Goal: Task Accomplishment & Management: Manage account settings

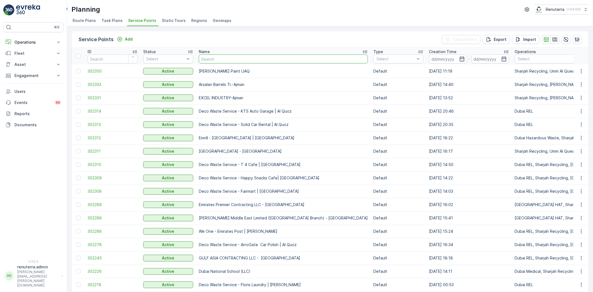
click at [221, 57] on input "text" at bounding box center [283, 58] width 169 height 9
click at [206, 60] on input "text" at bounding box center [283, 58] width 169 height 9
type input "A"
click at [225, 56] on input "text" at bounding box center [283, 58] width 169 height 9
type input "Ajman"
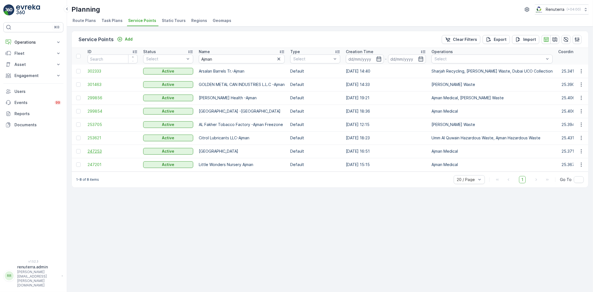
click at [109, 150] on span "247253" at bounding box center [113, 151] width 50 height 6
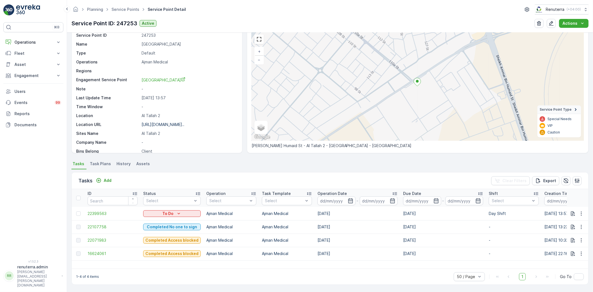
scroll to position [23, 0]
click at [78, 212] on div at bounding box center [78, 214] width 4 height 4
click at [76, 212] on input "checkbox" at bounding box center [76, 212] width 0 height 0
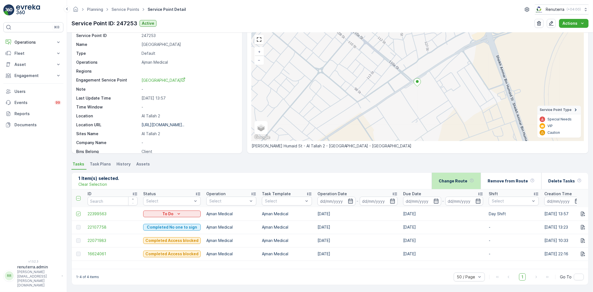
click at [464, 174] on div "Change Route" at bounding box center [456, 181] width 35 height 16
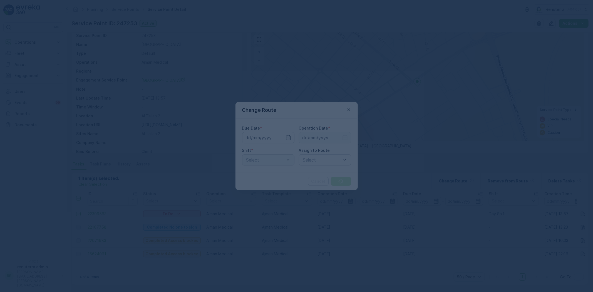
type input "[DATE]"
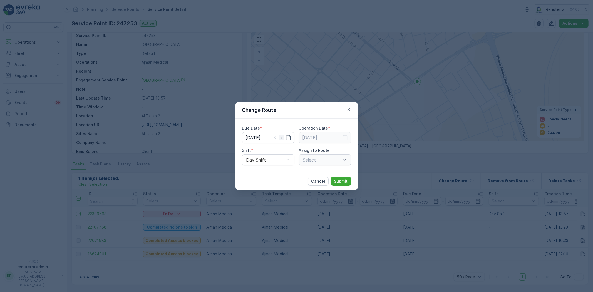
click at [282, 137] on icon "button" at bounding box center [282, 138] width 6 height 6
type input "[DATE]"
click at [316, 143] on input at bounding box center [325, 137] width 52 height 11
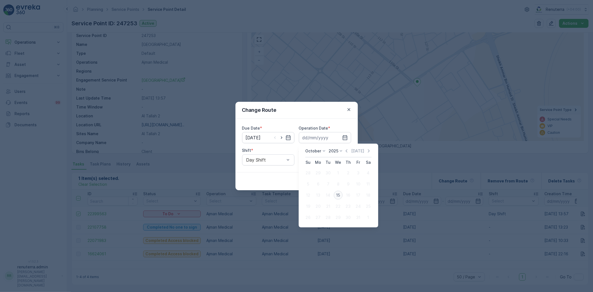
click at [338, 191] on div "15" at bounding box center [338, 195] width 9 height 9
type input "[DATE]"
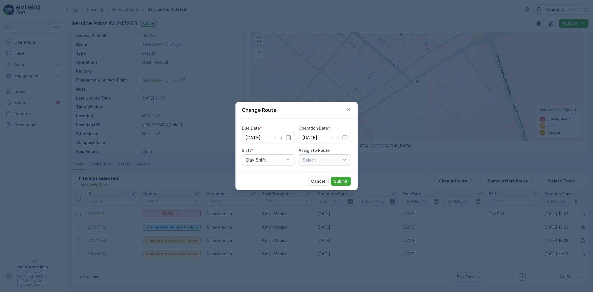
click at [323, 170] on div "Due Date * 15.10.2025 Operation Date * 15.10.2025 Shift * Day Shift Assign to R…" at bounding box center [296, 145] width 122 height 53
click at [321, 163] on div "Select" at bounding box center [325, 159] width 52 height 11
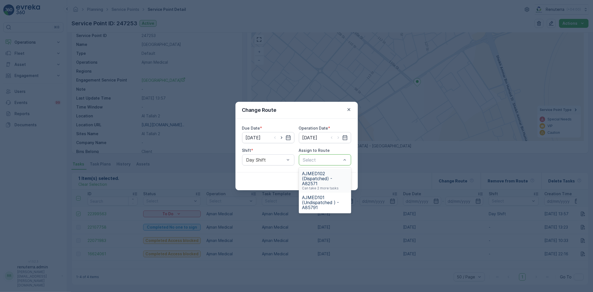
click at [325, 183] on span "AJMED102 (Dispatched) - A82571" at bounding box center [325, 178] width 46 height 15
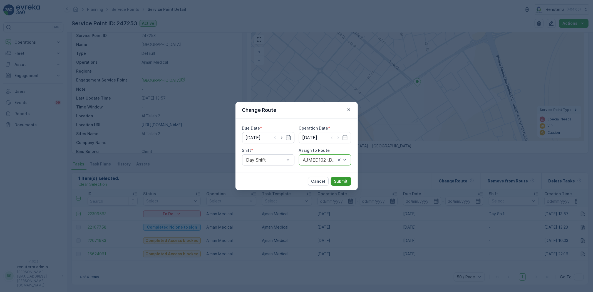
click at [341, 182] on p "Submit" at bounding box center [341, 181] width 14 height 6
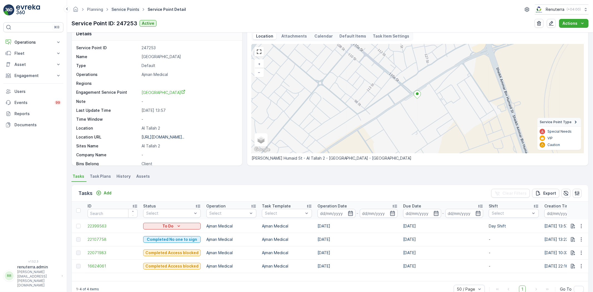
scroll to position [0, 0]
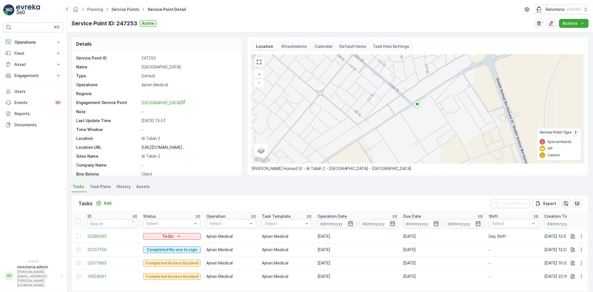
click at [129, 11] on link "Service Points" at bounding box center [125, 9] width 28 height 5
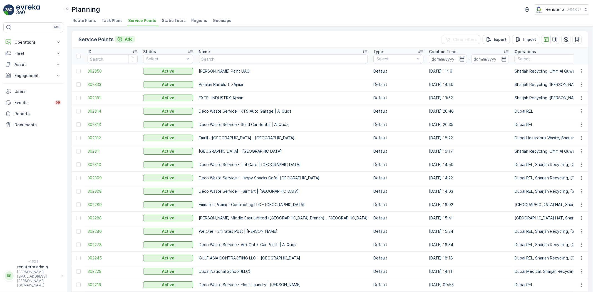
click at [128, 36] on p "Add" at bounding box center [129, 39] width 8 height 6
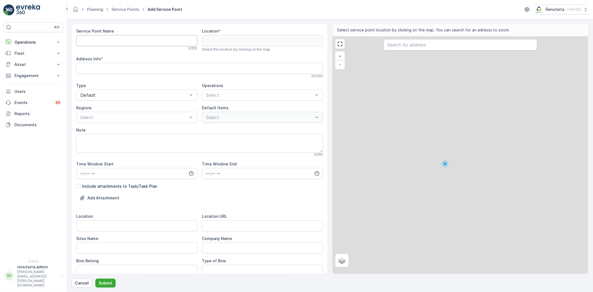
click at [135, 35] on Name "Service Point Name" at bounding box center [136, 40] width 121 height 11
paste Name "Al Khayal Furniture UAQ"
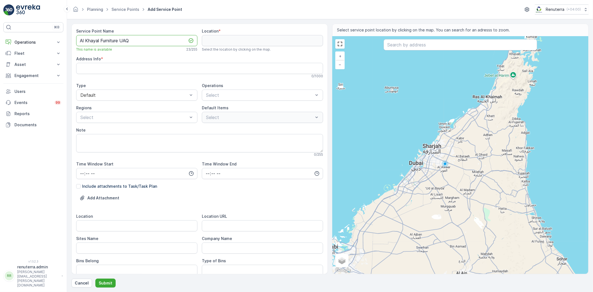
type Name "Al Khayal Furniture UAQ"
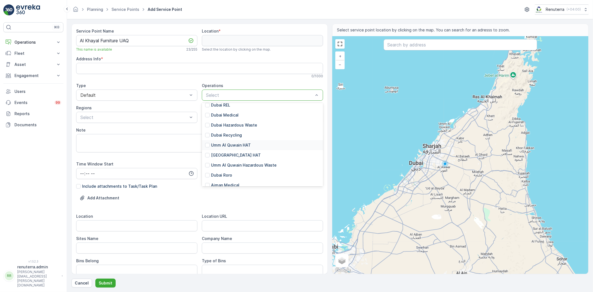
scroll to position [91, 0]
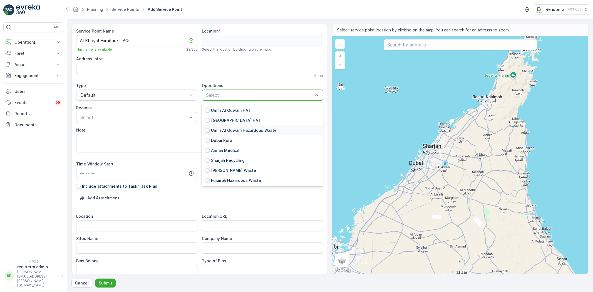
click at [238, 131] on p "Umm Al Quwain Hazardous Waste" at bounding box center [244, 131] width 66 height 6
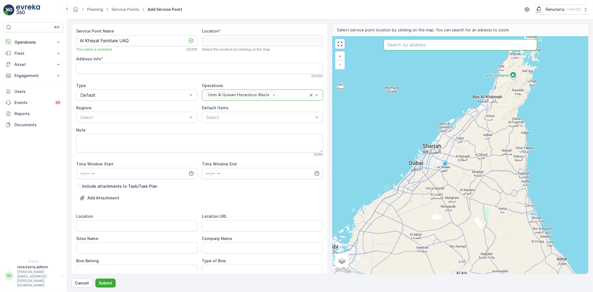
click at [430, 46] on input "text" at bounding box center [460, 44] width 153 height 11
type input "UAQ"
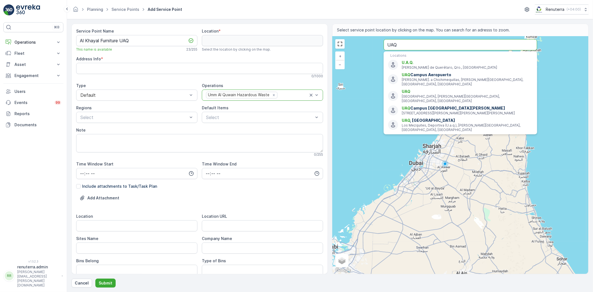
drag, startPoint x: 396, startPoint y: 43, endPoint x: 372, endPoint y: 46, distance: 23.8
click at [372, 46] on div "+ − Satellite Roadmap Terrain Hybrid Leaflet Keyboard shortcuts Map Data Map da…" at bounding box center [461, 154] width 256 height 237
type input "26.27004446096236,54.834790333539985"
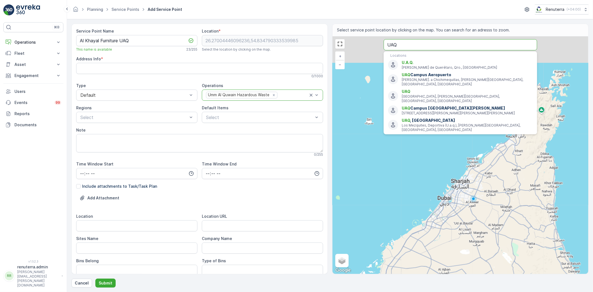
type Info "7HRP7RCM+2W"
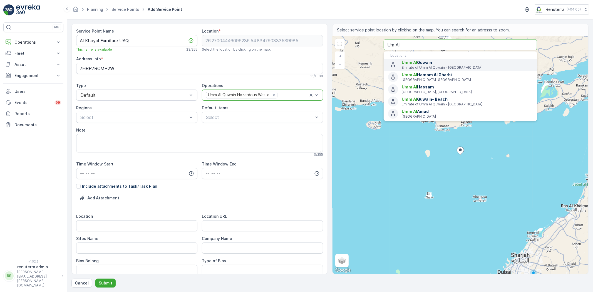
type input "Um Al"
click at [411, 64] on span "Umm Al" at bounding box center [409, 62] width 15 height 5
type input "25.5204824,55.7133909"
type Info "Emirate of Umm Al Quwain - United Arab Emirates"
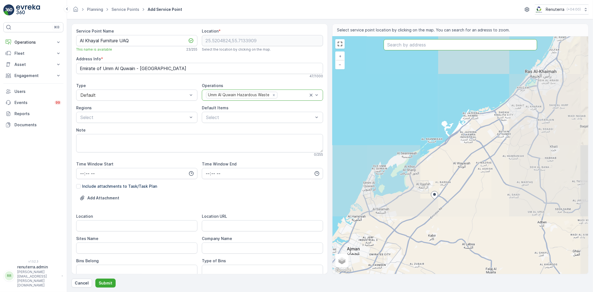
click at [419, 45] on input "text" at bounding box center [460, 44] width 153 height 11
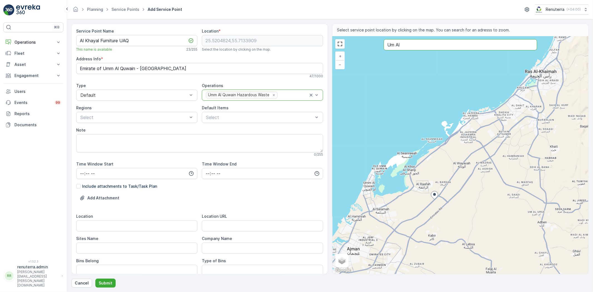
type input "Um Al"
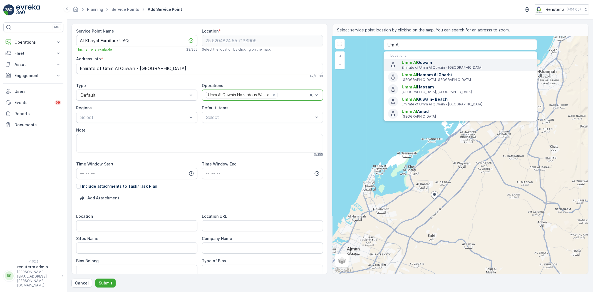
click at [441, 62] on span "Umm Al Quwain" at bounding box center [467, 63] width 131 height 6
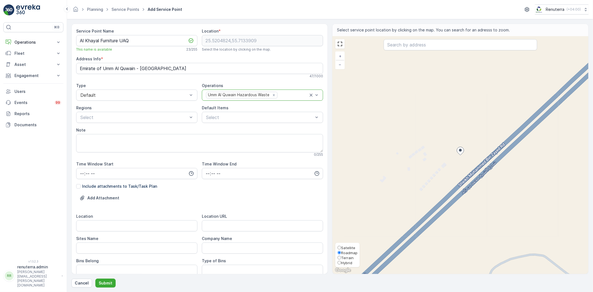
click at [346, 245] on label "Satellite" at bounding box center [348, 247] width 20 height 5
click at [341, 246] on input "Satellite" at bounding box center [340, 248] width 4 height 4
radio input "true"
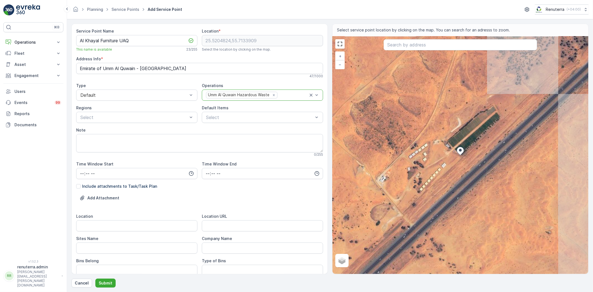
drag, startPoint x: 426, startPoint y: 135, endPoint x: 374, endPoint y: 213, distance: 94.0
click at [374, 213] on div "+ − Satellite Roadmap Terrain Hybrid Leaflet Locations Umm Al Quwain Emirate of…" at bounding box center [461, 154] width 256 height 237
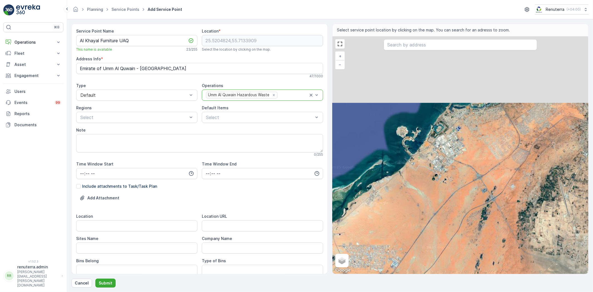
drag, startPoint x: 433, startPoint y: 151, endPoint x: 399, endPoint y: 240, distance: 95.2
click at [399, 240] on div "+ − Satellite Roadmap Terrain Hybrid Leaflet Keyboard shortcuts Map Data Image …" at bounding box center [461, 154] width 256 height 237
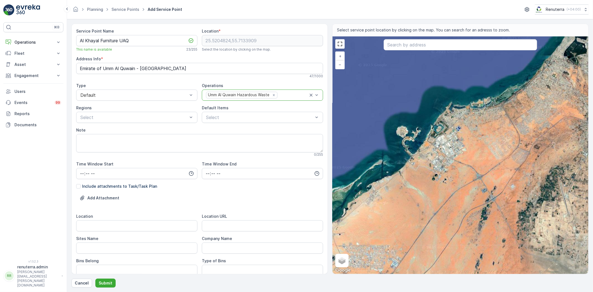
drag, startPoint x: 440, startPoint y: 174, endPoint x: 403, endPoint y: 221, distance: 59.8
click at [403, 222] on div "+ − Satellite Roadmap Terrain Hybrid Leaflet Keyboard shortcuts Map Data Image …" at bounding box center [461, 154] width 256 height 237
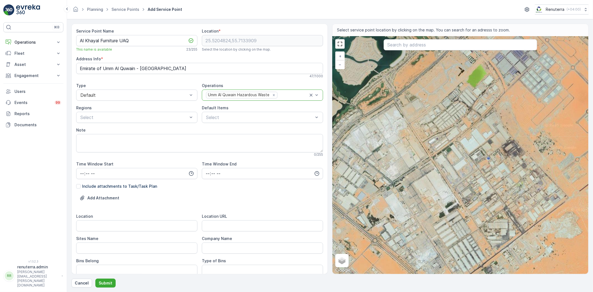
drag, startPoint x: 437, startPoint y: 213, endPoint x: 455, endPoint y: 190, distance: 29.5
click at [455, 190] on div "+ − Satellite Roadmap Terrain Hybrid Leaflet Keyboard shortcuts Map Data Imager…" at bounding box center [461, 154] width 256 height 237
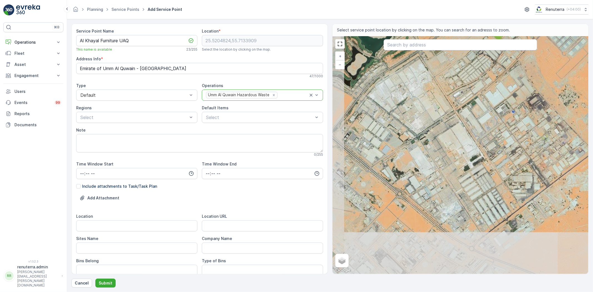
click at [423, 166] on div "+ − Satellite Roadmap Terrain Hybrid Leaflet Keyboard shortcuts Map Data Imager…" at bounding box center [461, 154] width 256 height 237
type input "25.670528873350705,55.78976489720172"
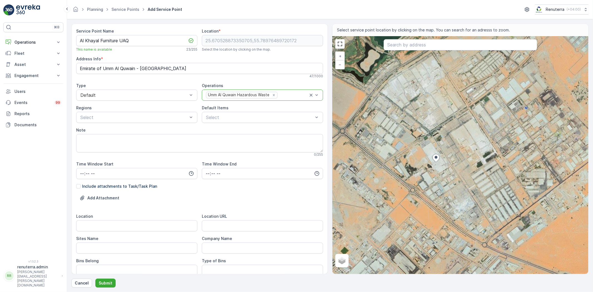
type Info "43 F1 شارع - Al Jazeera Al Hamra Industrial - Ras Al Khaimah - United Arab Emir…"
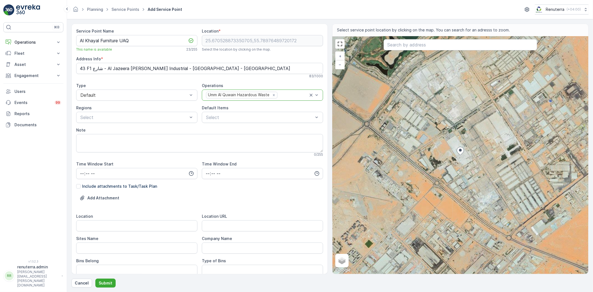
click at [440, 147] on div "+ − Satellite Roadmap Terrain Hybrid Leaflet Keyboard shortcuts Map Data Imager…" at bounding box center [461, 154] width 256 height 237
type input "25.671726601852228,55.78658925876139"
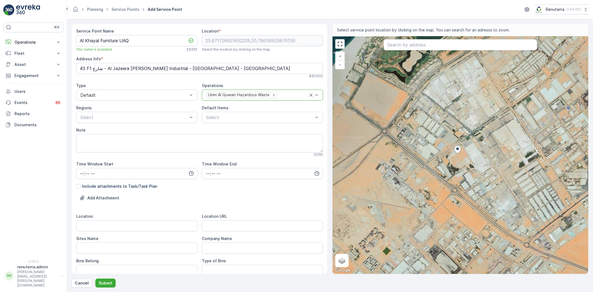
type Info "MQCP+MJ Ras Al-Khaimah - Ras Al Khaimah - United Arab Emirates"
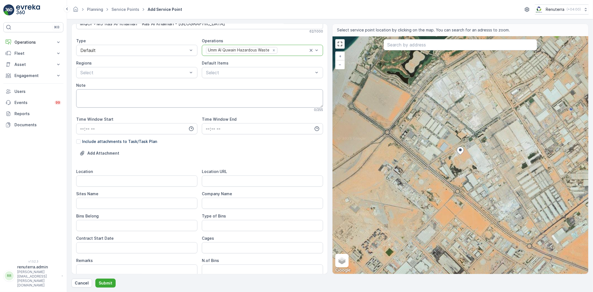
scroll to position [0, 0]
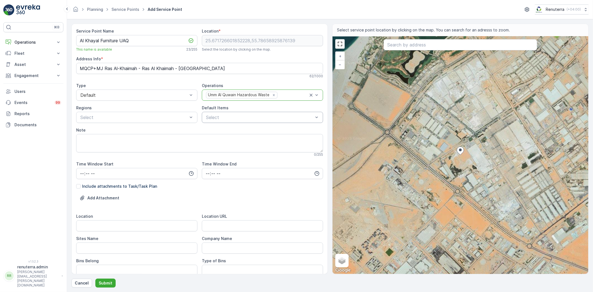
click at [224, 113] on div "Select" at bounding box center [262, 117] width 121 height 11
click at [231, 156] on p "Liquid Waste" at bounding box center [223, 159] width 25 height 6
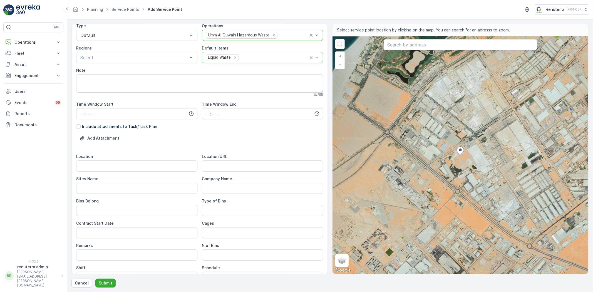
scroll to position [62, 0]
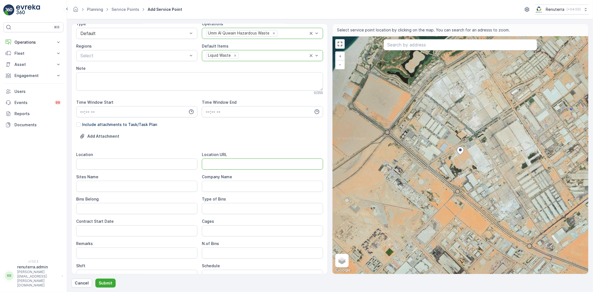
click at [210, 162] on URL "Location URL" at bounding box center [262, 163] width 121 height 11
click at [214, 174] on label "Company Name" at bounding box center [217, 176] width 30 height 5
click at [214, 181] on Name "Company Name" at bounding box center [262, 186] width 121 height 11
click at [212, 171] on div "Location Location URL Sites Name Company Name Bins Belong Type of Bins Contract…" at bounding box center [199, 238] width 247 height 173
click at [209, 164] on URL "Location URL" at bounding box center [262, 163] width 121 height 11
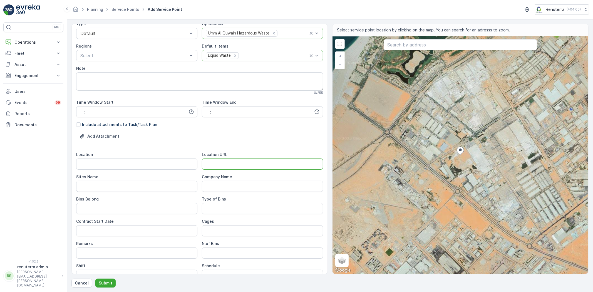
click at [217, 219] on div "Cages" at bounding box center [262, 222] width 121 height 6
click at [205, 169] on URL "Location URL" at bounding box center [262, 163] width 121 height 11
click at [168, 164] on input "Location" at bounding box center [136, 163] width 121 height 11
type input "UAQ"
click at [207, 164] on URL "Location URL" at bounding box center [262, 163] width 121 height 11
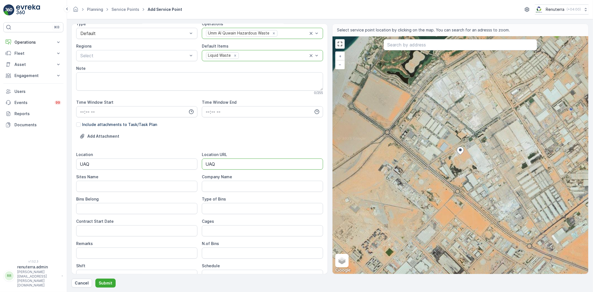
type URL "UAQ"
click at [158, 182] on Name "Sites Name" at bounding box center [136, 186] width 121 height 11
type Name "UAQ"
click at [228, 190] on Name "Company Name" at bounding box center [262, 186] width 121 height 11
click at [151, 207] on Belong "Bins Belong" at bounding box center [136, 208] width 121 height 11
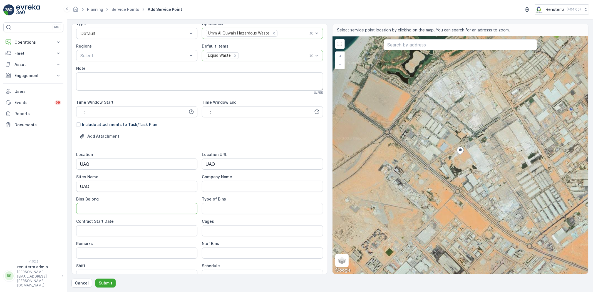
type Belong "C"
type Belong "T"
drag, startPoint x: 151, startPoint y: 207, endPoint x: 65, endPoint y: 205, distance: 85.7
click at [65, 205] on div "⌘B Operations Insights Planning Routes & Tasks Cockpit Settings Fleet Live Trac…" at bounding box center [296, 146] width 593 height 292
type Belong "-"
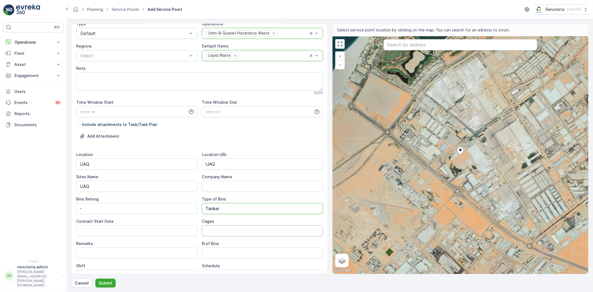
click at [231, 228] on input "Cages" at bounding box center [262, 230] width 121 height 11
click at [224, 209] on Bins "Tanker" at bounding box center [262, 208] width 121 height 11
type Bins "Tanker Collection"
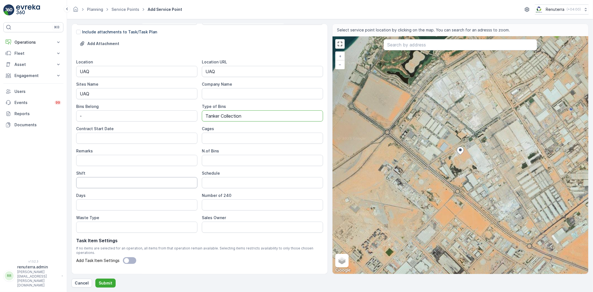
click at [123, 185] on input "Shift" at bounding box center [136, 182] width 121 height 11
type input "Day Shift"
click at [212, 179] on input "Schedule" at bounding box center [262, 182] width 121 height 11
click at [140, 228] on Type "Waste Type" at bounding box center [136, 227] width 121 height 11
type Type "Tanker Collection"
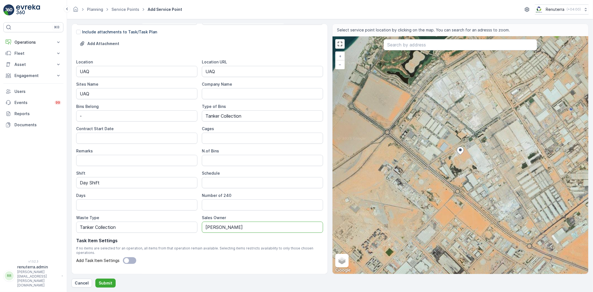
click at [230, 228] on Owner "Ahmed Elabary" at bounding box center [262, 227] width 121 height 11
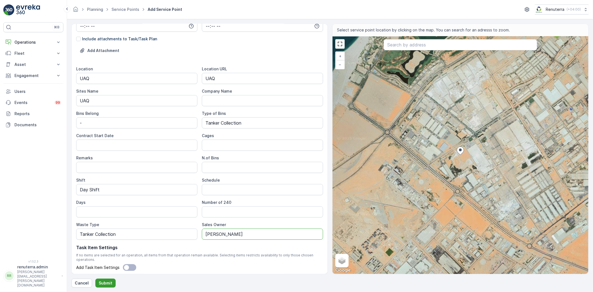
scroll to position [162, 0]
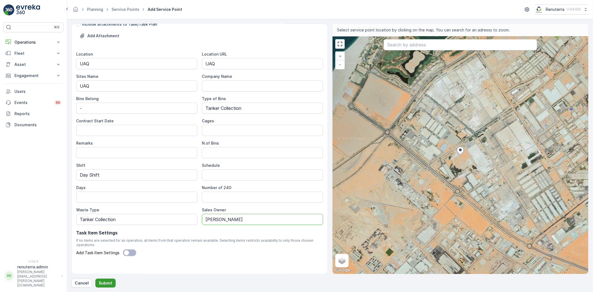
type Owner "Ahmed Elaraby"
click at [107, 279] on button "Submit" at bounding box center [105, 283] width 20 height 9
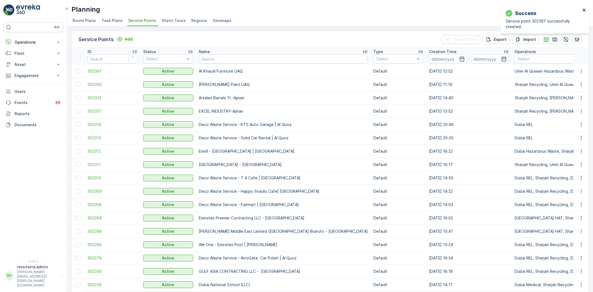
click at [584, 11] on icon "close" at bounding box center [584, 10] width 3 height 3
drag, startPoint x: 197, startPoint y: 71, endPoint x: 245, endPoint y: 72, distance: 48.1
click at [245, 72] on td "Al Khayal Furniture UAQ" at bounding box center [283, 71] width 175 height 13
copy p "Al Khayal Furniture UAQ"
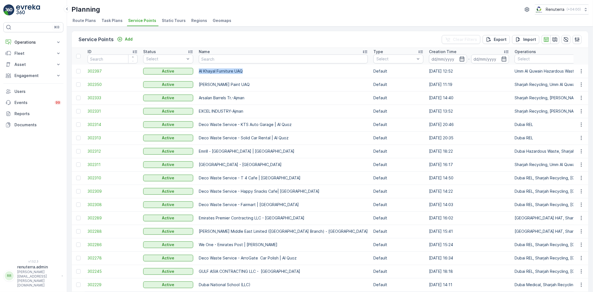
click at [246, 70] on p "Al Khayal Furniture UAQ" at bounding box center [283, 71] width 169 height 6
click at [237, 71] on p "Al Khayal Furniture UAQ" at bounding box center [283, 71] width 169 height 6
copy tr "Al Khayal Furniture UAQ"
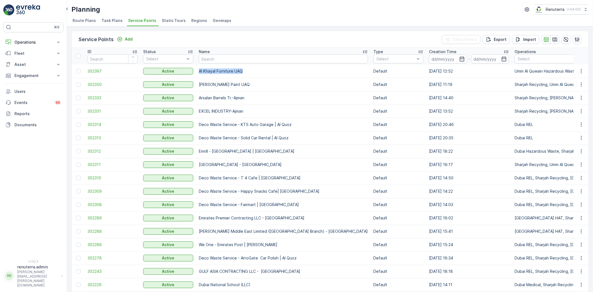
click at [212, 61] on input "text" at bounding box center [283, 58] width 169 height 9
drag, startPoint x: 198, startPoint y: 69, endPoint x: 252, endPoint y: 71, distance: 53.7
click at [252, 71] on td "Al Khayal Furniture UAQ" at bounding box center [283, 71] width 175 height 13
copy p "Al Khayal Furniture UAQ"
click at [35, 90] on p "Users" at bounding box center [37, 92] width 47 height 6
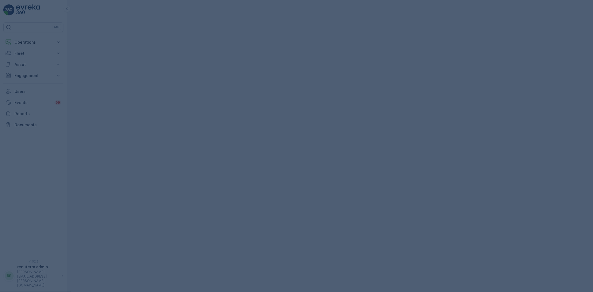
click at [36, 81] on div at bounding box center [296, 146] width 593 height 292
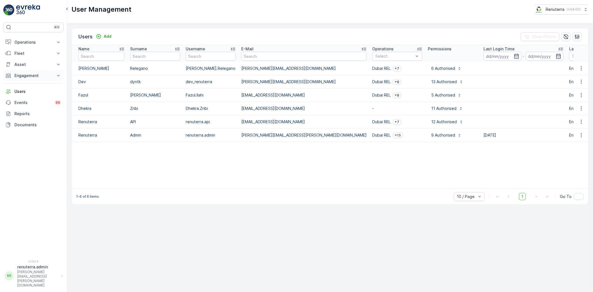
click at [28, 78] on p "Engagement" at bounding box center [33, 76] width 38 height 6
click at [28, 95] on link "Entities" at bounding box center [37, 93] width 51 height 8
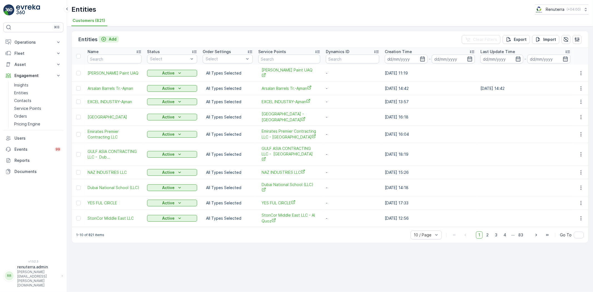
click at [107, 38] on div "Add" at bounding box center [109, 39] width 16 height 6
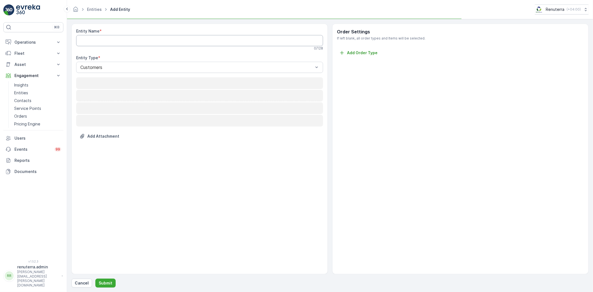
click at [105, 38] on Name "Entity Name" at bounding box center [199, 40] width 247 height 11
paste Name "Al Khayal Furniture UAQ"
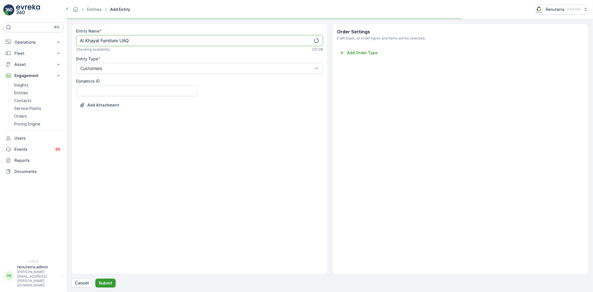
type Name "Al Khayal Furniture UAQ"
click at [113, 286] on button "Submit" at bounding box center [105, 283] width 20 height 9
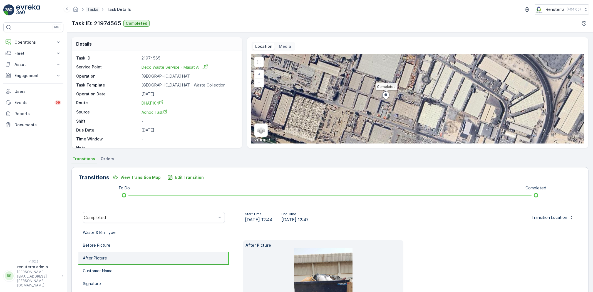
click at [92, 8] on link "Tasks" at bounding box center [92, 9] width 11 height 5
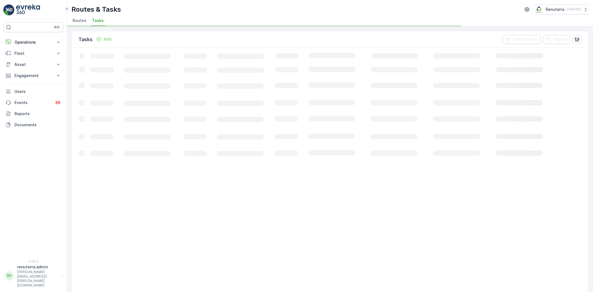
click at [88, 23] on ul "Routes Tasks" at bounding box center [327, 21] width 513 height 9
click at [82, 26] on div "Routes & Tasks Renuterra ( +04:00 ) Routes Tasks Tasks Add Clear Filters Export…" at bounding box center [330, 146] width 526 height 292
click at [81, 22] on span "Routes" at bounding box center [80, 21] width 14 height 6
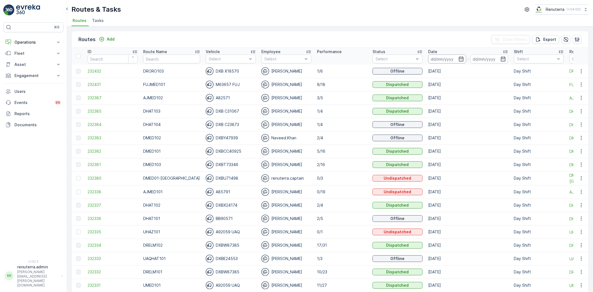
click at [444, 59] on input at bounding box center [447, 58] width 38 height 9
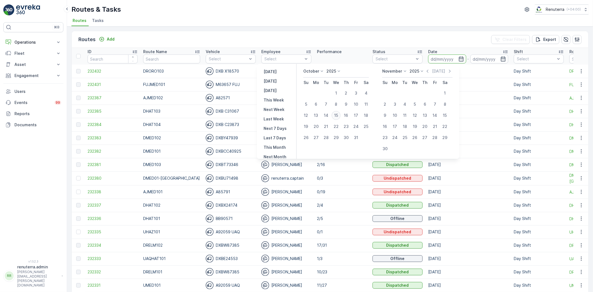
click at [339, 117] on div "15" at bounding box center [336, 115] width 9 height 9
type input "[DATE]"
click at [339, 117] on div "15" at bounding box center [336, 115] width 9 height 9
type input "[DATE]"
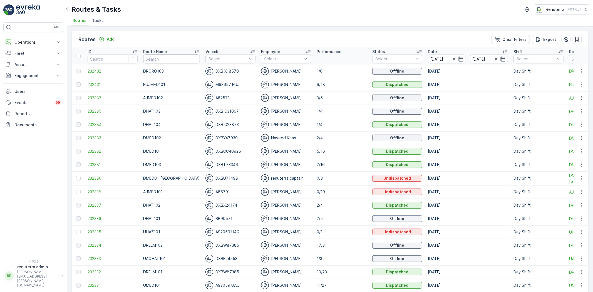
click at [152, 58] on input "text" at bounding box center [171, 58] width 57 height 9
type input "UAQ"
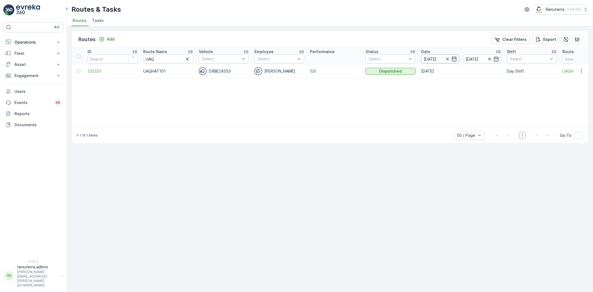
click at [439, 59] on input "[DATE]" at bounding box center [440, 58] width 38 height 9
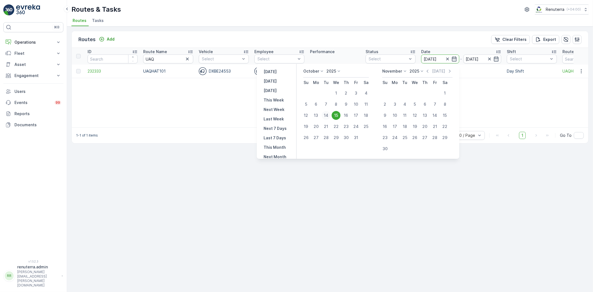
click at [331, 112] on div "14" at bounding box center [326, 115] width 9 height 9
type input "[DATE]"
click at [331, 112] on div "14" at bounding box center [326, 115] width 9 height 9
type input "[DATE]"
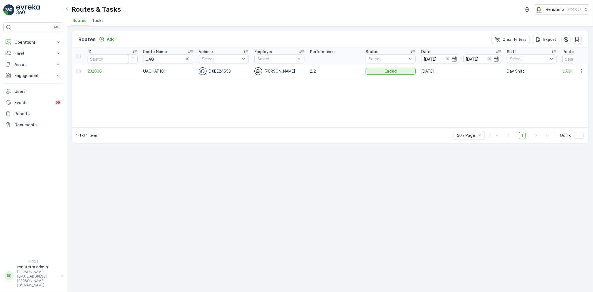
click at [154, 59] on input "UAQ" at bounding box center [168, 58] width 50 height 9
type input "Uhaz"
click at [110, 70] on span "232095" at bounding box center [113, 71] width 50 height 6
drag, startPoint x: 161, startPoint y: 61, endPoint x: 147, endPoint y: 56, distance: 15.3
click at [147, 56] on input "Uhaz" at bounding box center [168, 58] width 50 height 9
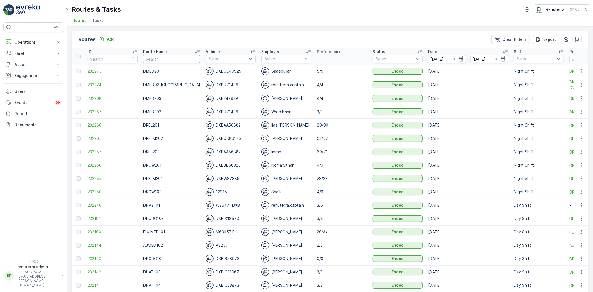
click at [157, 59] on input "text" at bounding box center [171, 58] width 57 height 9
type input "UHAZ"
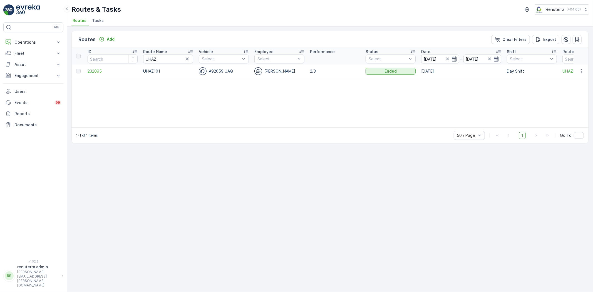
click at [102, 72] on span "232095" at bounding box center [113, 71] width 50 height 6
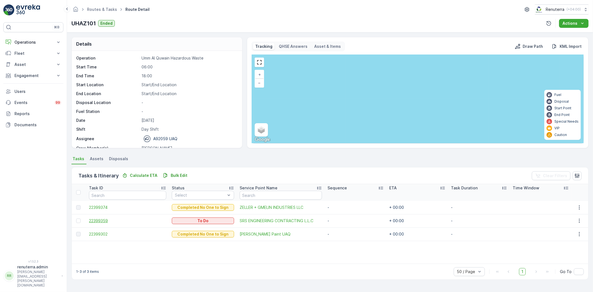
click at [105, 218] on span "22399359" at bounding box center [127, 221] width 77 height 6
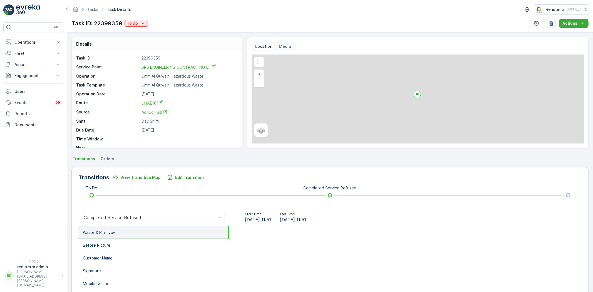
click at [132, 27] on div "Task ID: 22399359 To Do" at bounding box center [109, 23] width 76 height 8
click at [133, 26] on p "To Do" at bounding box center [132, 24] width 11 height 6
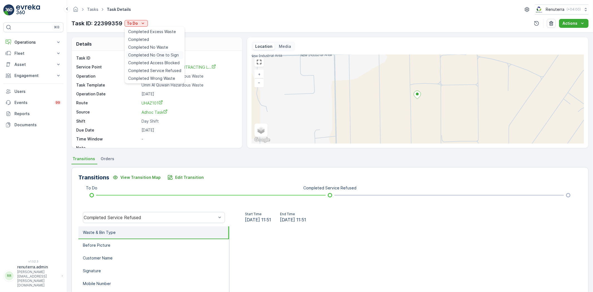
click at [159, 54] on span "Completed No One to Sign" at bounding box center [153, 55] width 51 height 6
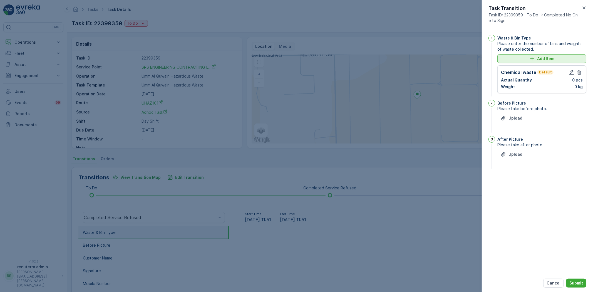
click at [549, 58] on p "Add Item" at bounding box center [545, 59] width 17 height 6
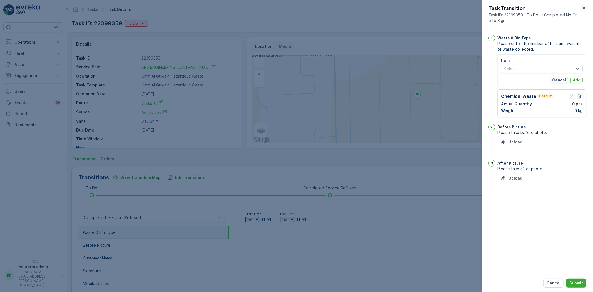
click at [565, 81] on p "Cancel" at bounding box center [559, 80] width 14 height 6
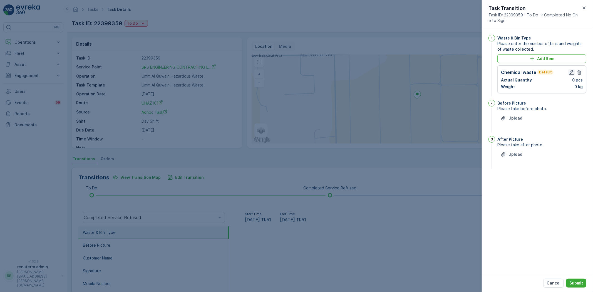
click at [569, 73] on icon "button" at bounding box center [572, 73] width 6 height 6
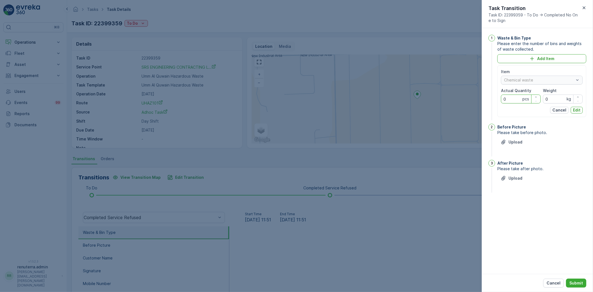
click at [508, 102] on Quantity "0" at bounding box center [521, 99] width 40 height 9
type Quantity "1"
drag, startPoint x: 540, startPoint y: 97, endPoint x: 535, endPoint y: 97, distance: 5.3
click at [535, 97] on div "Item Chemical waste Actual Quantity 1 pcs Weight 0 kg" at bounding box center [542, 86] width 82 height 34
type input "1900"
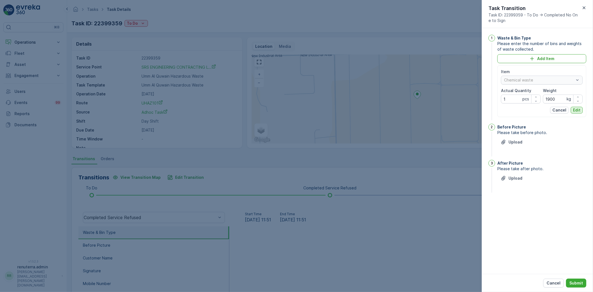
click at [577, 110] on p "Edit" at bounding box center [577, 110] width 8 height 6
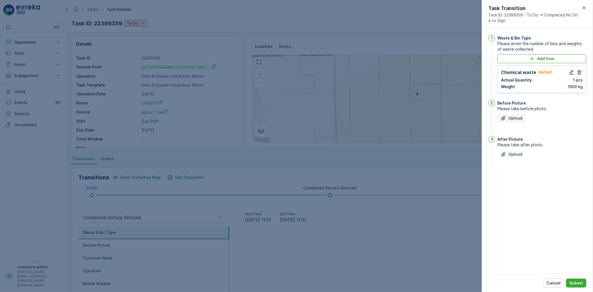
click at [523, 119] on button "Upload" at bounding box center [511, 118] width 28 height 9
click at [517, 183] on p "Upload" at bounding box center [516, 182] width 14 height 6
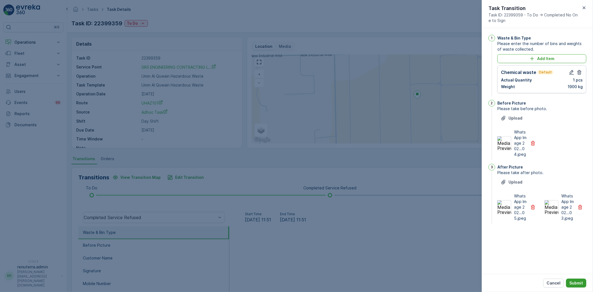
click at [577, 280] on p "Submit" at bounding box center [576, 283] width 14 height 6
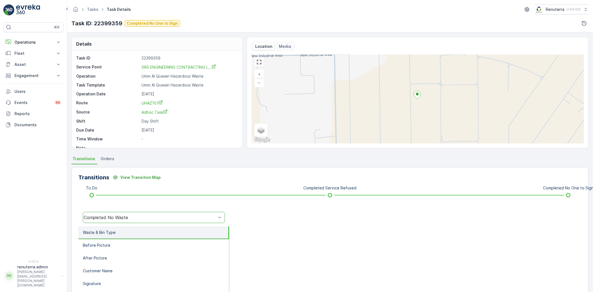
click at [118, 217] on div "Completed No Waste" at bounding box center [150, 217] width 133 height 5
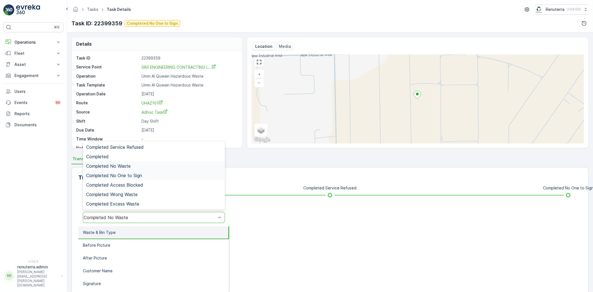
click at [123, 176] on span "Completed No One to Sign" at bounding box center [114, 175] width 56 height 5
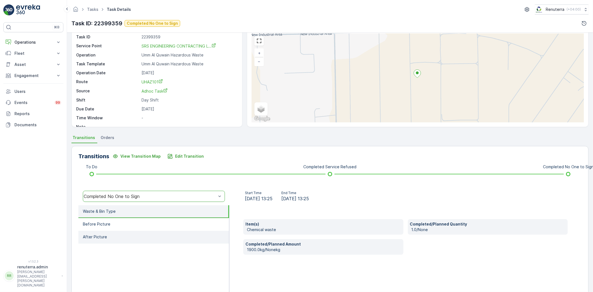
scroll to position [31, 0]
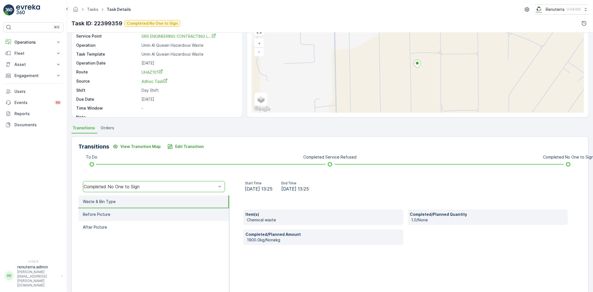
click at [123, 210] on li "Before Picture" at bounding box center [153, 214] width 151 height 13
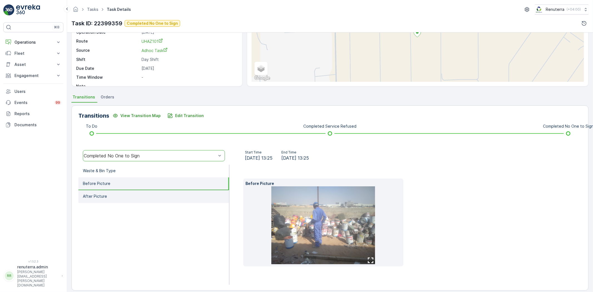
click at [139, 196] on li "After Picture" at bounding box center [153, 196] width 151 height 13
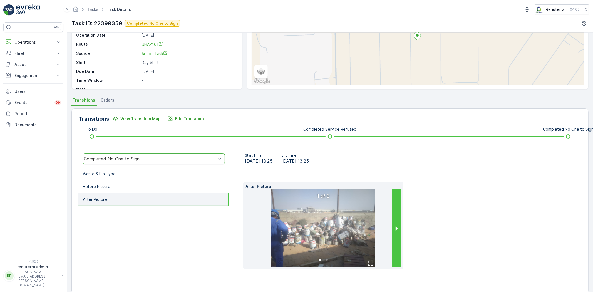
click at [392, 226] on button "next slide / item" at bounding box center [396, 228] width 9 height 78
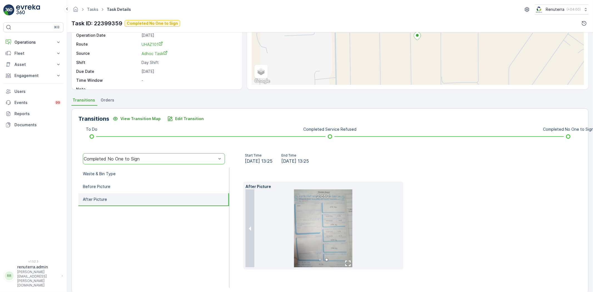
click at [472, 246] on div "After Picture 2 of 2" at bounding box center [405, 226] width 324 height 88
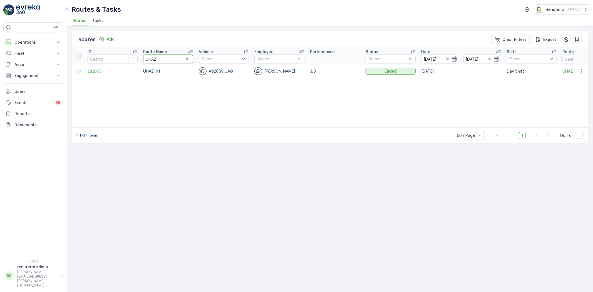
drag, startPoint x: 153, startPoint y: 57, endPoint x: 131, endPoint y: 63, distance: 22.5
click at [131, 63] on tr "ID Route Name UHAZ Vehicle Select Employee Select Performance Status Select Dat…" at bounding box center [351, 56] width 559 height 17
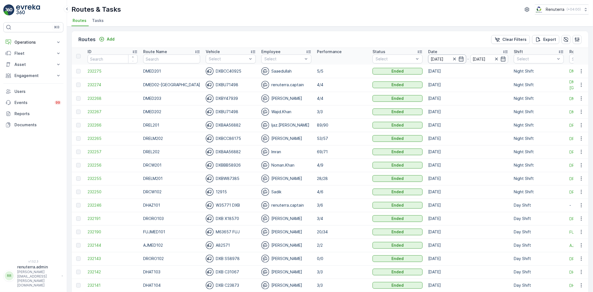
click at [428, 57] on input "[DATE]" at bounding box center [447, 58] width 38 height 9
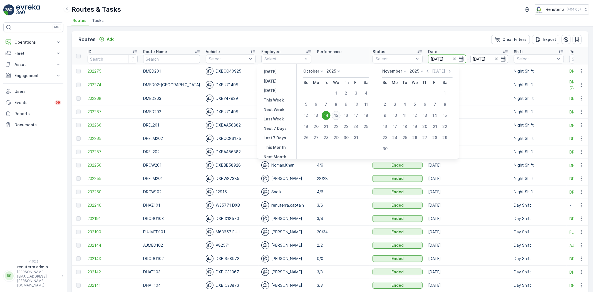
click at [340, 113] on div "15" at bounding box center [336, 115] width 9 height 9
type input "[DATE]"
click at [340, 113] on div "15" at bounding box center [336, 115] width 9 height 9
type input "[DATE]"
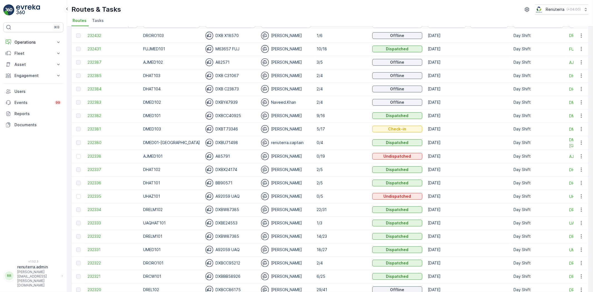
scroll to position [90, 0]
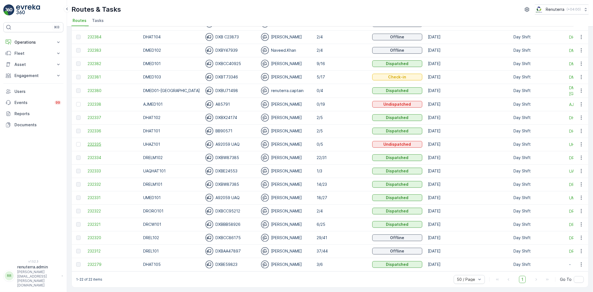
click at [106, 142] on span "232335" at bounding box center [113, 145] width 50 height 6
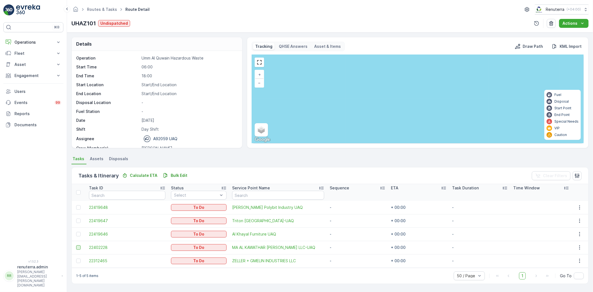
click at [79, 248] on div at bounding box center [78, 247] width 4 height 4
click at [76, 245] on input "checkbox" at bounding box center [76, 245] width 0 height 0
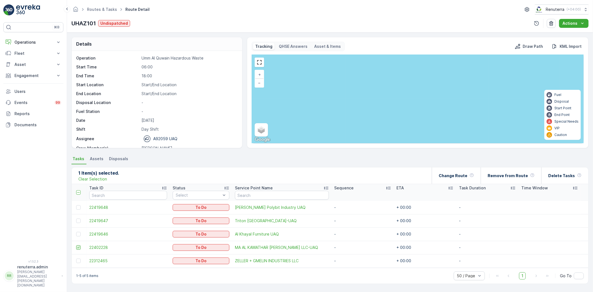
click at [79, 247] on icon at bounding box center [78, 248] width 2 height 2
click at [76, 245] on input "checkbox" at bounding box center [76, 245] width 0 height 0
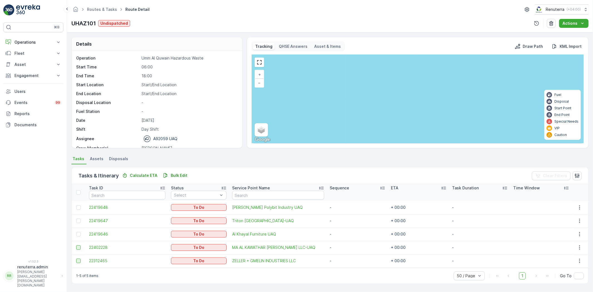
click at [79, 260] on div at bounding box center [78, 261] width 4 height 4
click at [76, 259] on input "checkbox" at bounding box center [76, 259] width 0 height 0
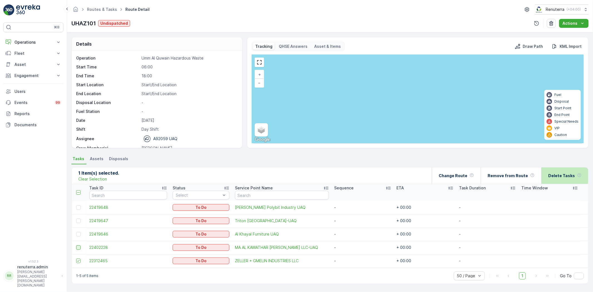
click at [551, 173] on p "Delete Tasks" at bounding box center [561, 176] width 27 height 6
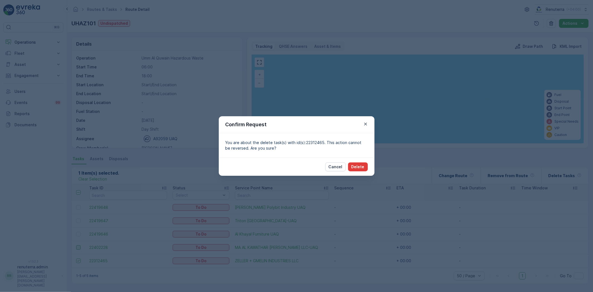
click at [364, 167] on button "Delete" at bounding box center [358, 166] width 20 height 9
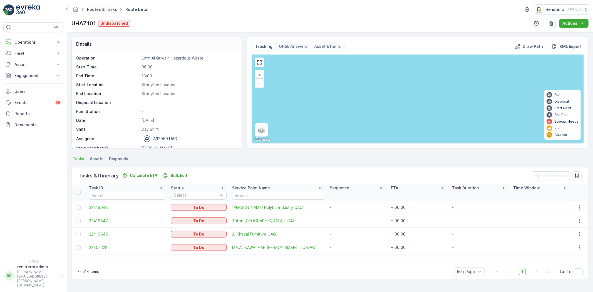
click at [95, 7] on link "Routes & Tasks" at bounding box center [102, 9] width 30 height 5
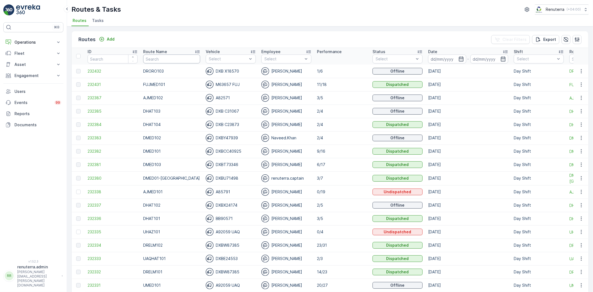
click at [174, 57] on input "text" at bounding box center [171, 58] width 57 height 9
type input "UHAZ"
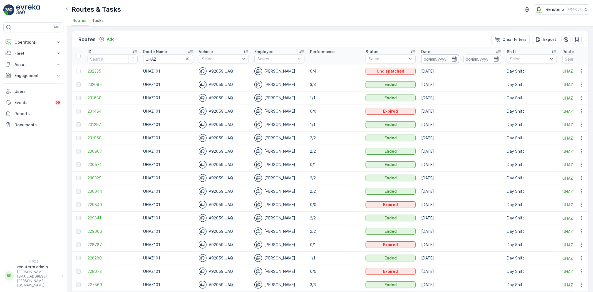
click at [430, 57] on input at bounding box center [440, 58] width 38 height 9
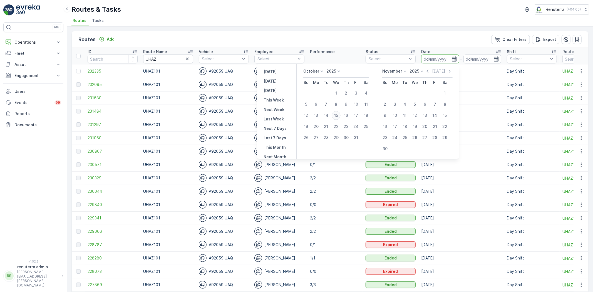
click at [340, 114] on div "15" at bounding box center [336, 115] width 9 height 9
type input "[DATE]"
click at [340, 114] on div "15" at bounding box center [336, 115] width 9 height 9
type input "[DATE]"
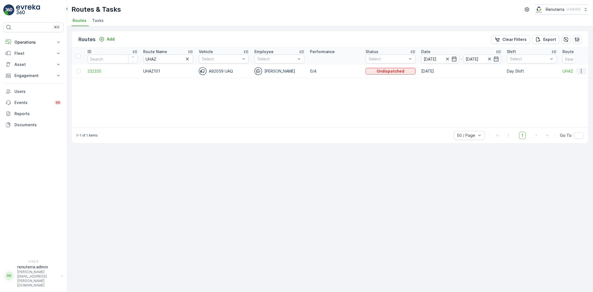
click at [585, 68] on button "button" at bounding box center [581, 71] width 10 height 7
click at [570, 102] on span "Change Assignee" at bounding box center [568, 103] width 33 height 6
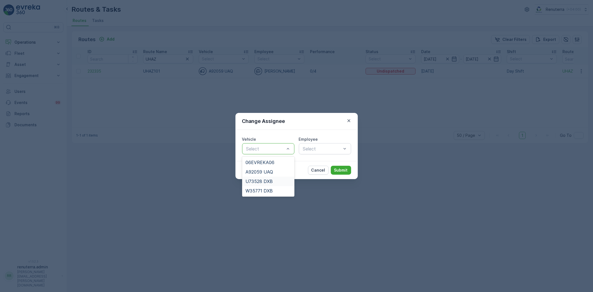
drag, startPoint x: 270, startPoint y: 180, endPoint x: 281, endPoint y: 172, distance: 13.8
click at [270, 180] on span "U73528 DXB" at bounding box center [258, 181] width 27 height 5
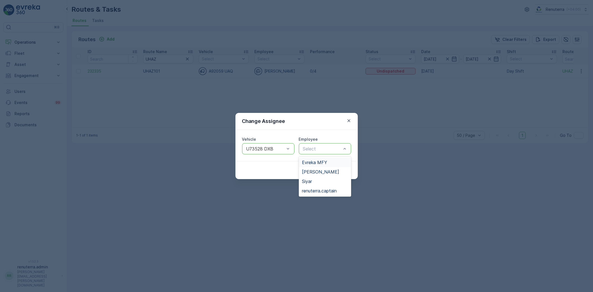
click at [304, 153] on div "Select" at bounding box center [325, 148] width 52 height 11
click at [321, 188] on span "renuterra.captain" at bounding box center [319, 190] width 35 height 5
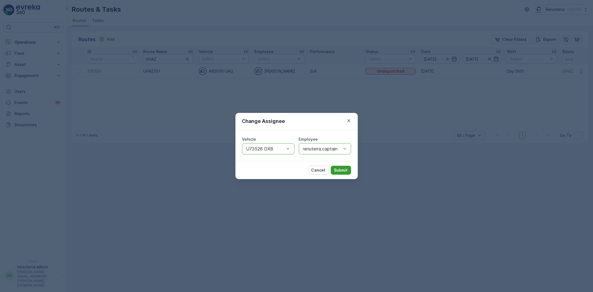
click at [340, 167] on button "Submit" at bounding box center [341, 170] width 20 height 9
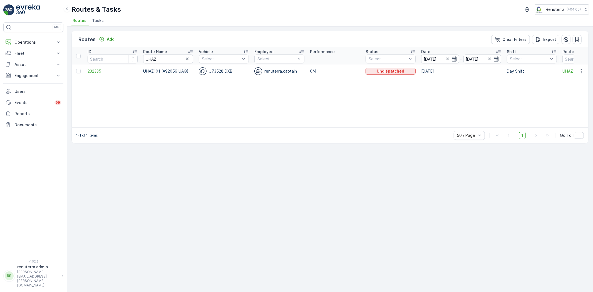
click at [97, 68] on span "232335" at bounding box center [113, 71] width 50 height 6
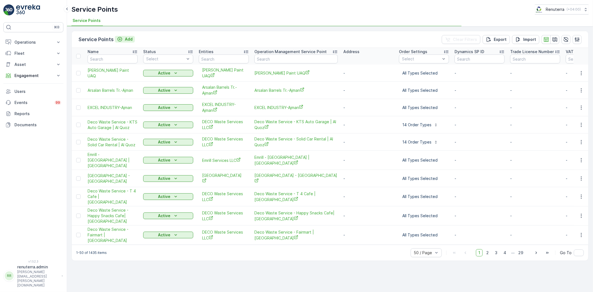
click at [128, 41] on p "Add" at bounding box center [129, 39] width 8 height 6
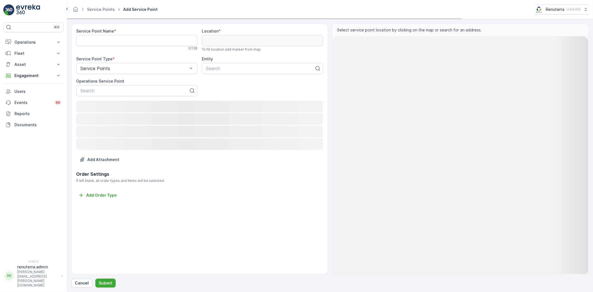
click at [115, 47] on div "0 / 128" at bounding box center [136, 48] width 121 height 4
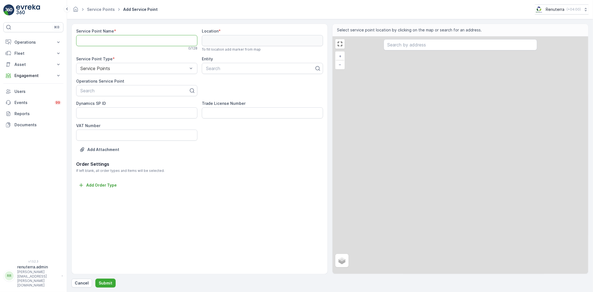
click at [113, 42] on Name "Service Point Name" at bounding box center [136, 40] width 121 height 11
paste Name "Al Khayal Furniture UAQ"
type Name "Al Khayal Furniture UAQ"
click at [104, 84] on div "Operations Service Point Search" at bounding box center [136, 87] width 121 height 18
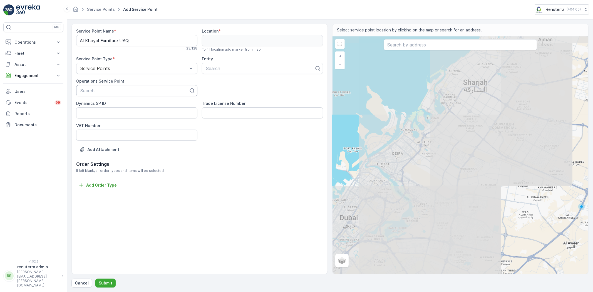
click at [104, 86] on div "Search" at bounding box center [136, 90] width 121 height 11
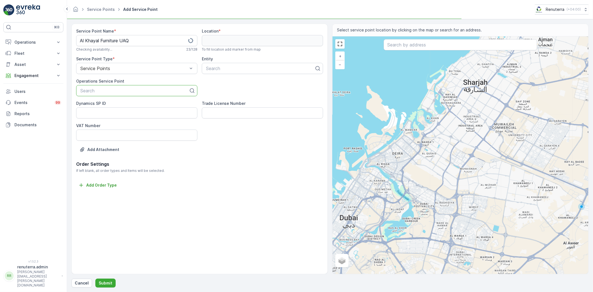
paste input "Al Khayal Furniture UAQ"
type input "Al Khayal Furniture UAQ"
click at [107, 106] on span "Al Khayal Furniture UAQ" at bounding box center [104, 104] width 49 height 5
click at [240, 73] on div "Search" at bounding box center [262, 68] width 121 height 11
paste input "Al Khayal Furniture UAQ"
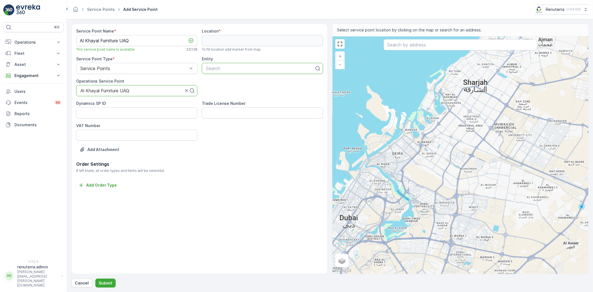
type input "Al Khayal Furniture UAQ"
click at [243, 83] on span "Al Khayal Furniture UAQ" at bounding box center [229, 82] width 49 height 5
click at [431, 49] on input "text" at bounding box center [460, 44] width 153 height 11
type input "Um al"
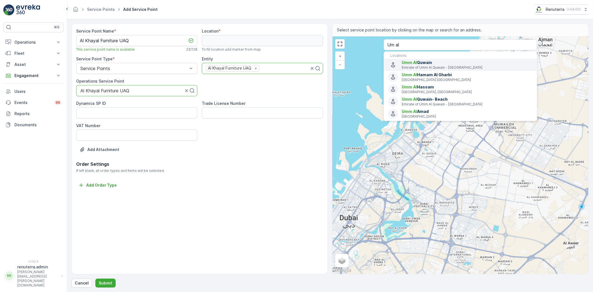
click at [426, 62] on span "Umm Al Quwain" at bounding box center [467, 63] width 131 height 6
type input "25.5204824,55.7133909"
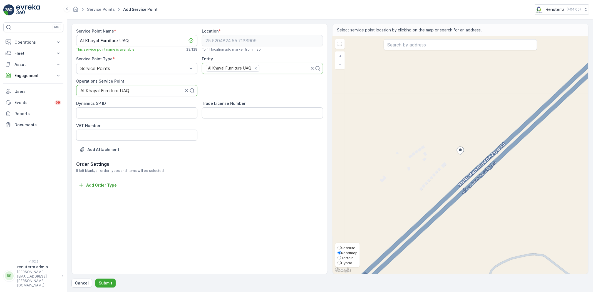
click at [343, 245] on span "Satellite" at bounding box center [348, 247] width 14 height 4
click at [341, 246] on input "Satellite" at bounding box center [340, 248] width 4 height 4
radio input "true"
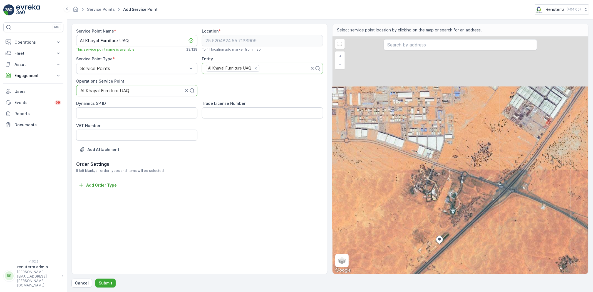
drag, startPoint x: 447, startPoint y: 208, endPoint x: 455, endPoint y: 238, distance: 31.2
click at [460, 246] on div "+ − Satellite Roadmap Terrain Hybrid Leaflet Keyboard shortcuts Map Data Imager…" at bounding box center [461, 154] width 256 height 237
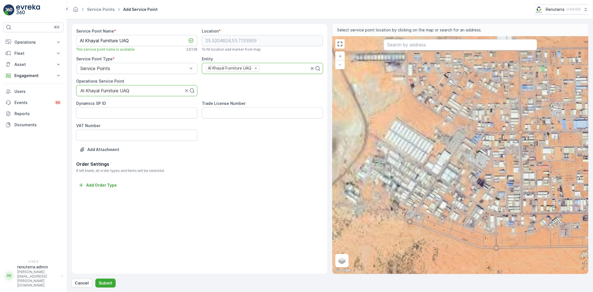
drag, startPoint x: 419, startPoint y: 192, endPoint x: 462, endPoint y: 191, distance: 43.7
click at [487, 198] on div "+ − Satellite Roadmap Terrain Hybrid Leaflet Keyboard shortcuts Map Data Imager…" at bounding box center [461, 154] width 256 height 237
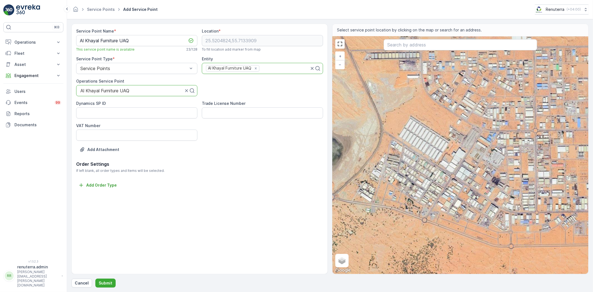
click at [414, 149] on div "+ − Satellite Roadmap Terrain Hybrid Leaflet Keyboard shortcuts Map Data Imager…" at bounding box center [461, 154] width 256 height 237
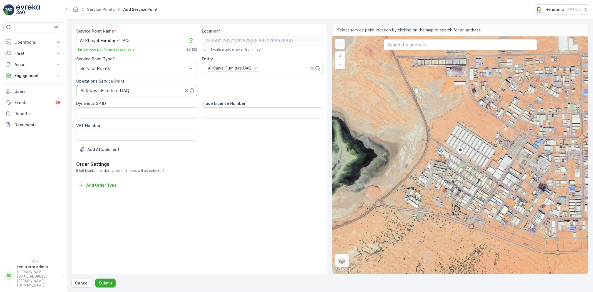
click at [434, 193] on div "+ − Satellite Roadmap Terrain Hybrid Leaflet Keyboard shortcuts Map Data Imager…" at bounding box center [461, 154] width 256 height 237
type input "25.54301337874449,55.662907201087805"
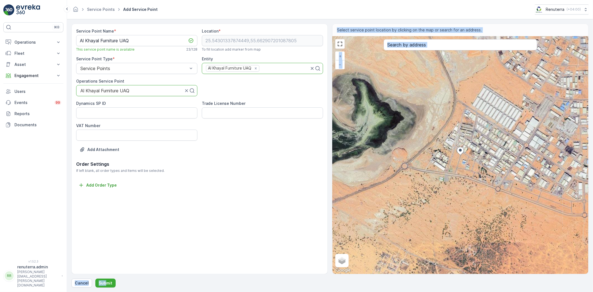
click at [106, 277] on div "Service Point Name * Al Khayal Furniture UAQ This service point name is availab…" at bounding box center [329, 156] width 517 height 264
click at [105, 278] on div "Service Point Name * Al Khayal Furniture UAQ This service point name is availab…" at bounding box center [329, 156] width 517 height 264
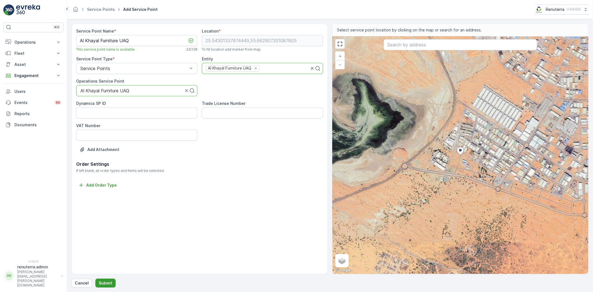
click at [105, 280] on p "Submit" at bounding box center [106, 283] width 14 height 6
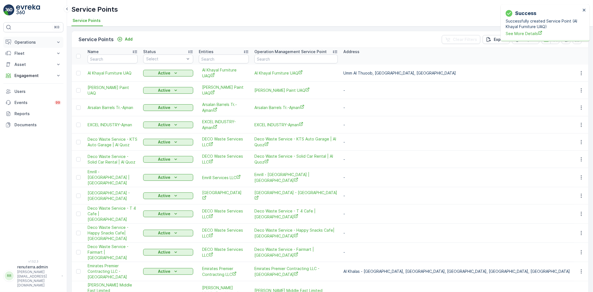
click at [31, 41] on p "Operations" at bounding box center [33, 42] width 38 height 6
click at [34, 61] on link "Planning" at bounding box center [37, 60] width 51 height 8
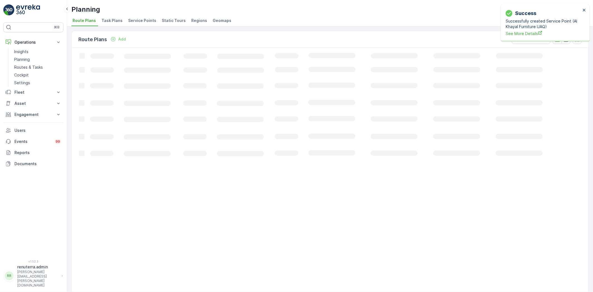
click at [143, 22] on span "Service Points" at bounding box center [142, 21] width 28 height 6
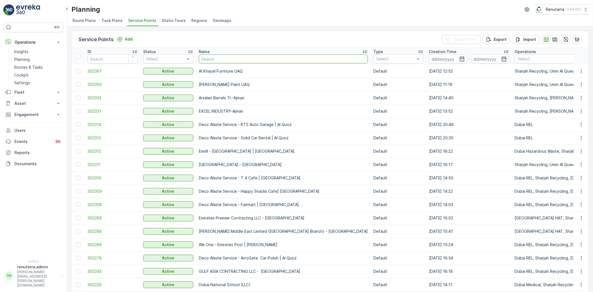
click at [209, 59] on input "text" at bounding box center [283, 58] width 169 height 9
click at [204, 57] on input "text" at bounding box center [283, 58] width 169 height 9
type input "english"
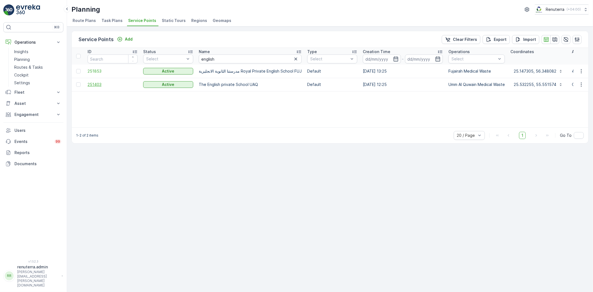
click at [107, 83] on span "251403" at bounding box center [113, 85] width 50 height 6
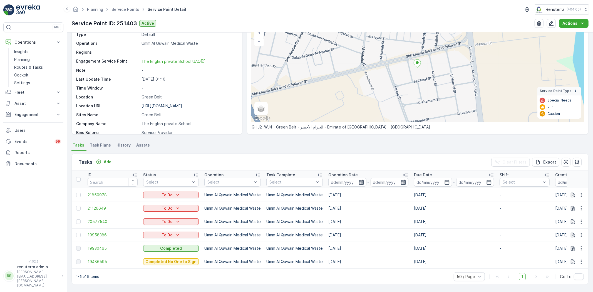
scroll to position [44, 0]
click at [78, 193] on div at bounding box center [78, 195] width 4 height 4
click at [76, 193] on input "checkbox" at bounding box center [76, 193] width 0 height 0
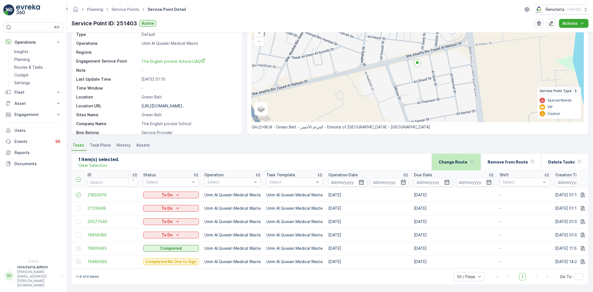
click at [464, 159] on p "Change Route" at bounding box center [453, 162] width 29 height 6
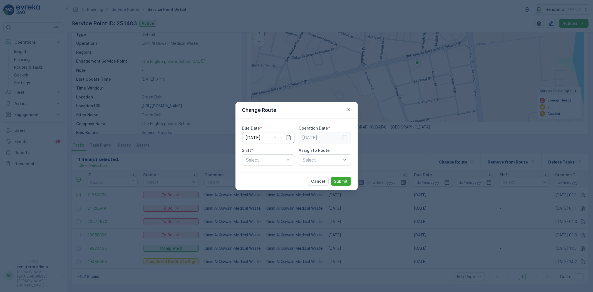
type input "23.09.2025"
click at [262, 135] on input "23.09.2025" at bounding box center [268, 137] width 52 height 11
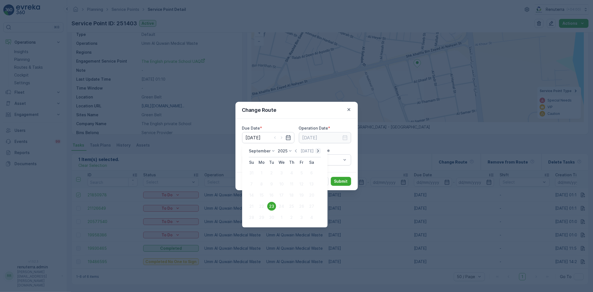
click at [318, 151] on icon "button" at bounding box center [318, 151] width 6 height 6
click at [281, 193] on div "15" at bounding box center [281, 195] width 9 height 9
type input "[DATE]"
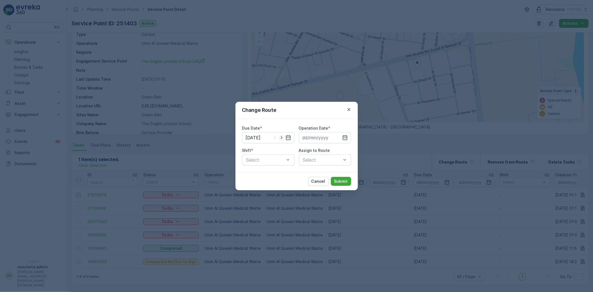
click at [279, 135] on icon "button" at bounding box center [282, 138] width 6 height 6
type input "16.10.2025"
click at [318, 136] on input at bounding box center [325, 137] width 52 height 11
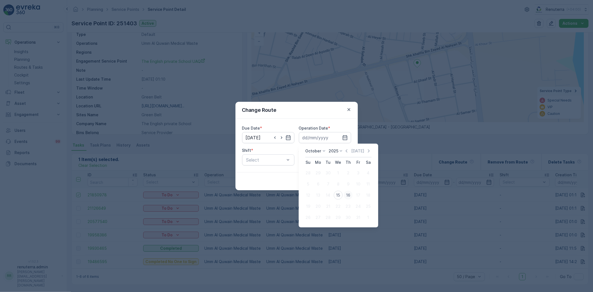
click at [346, 199] on button "16" at bounding box center [348, 195] width 10 height 10
type input "16.10.2025"
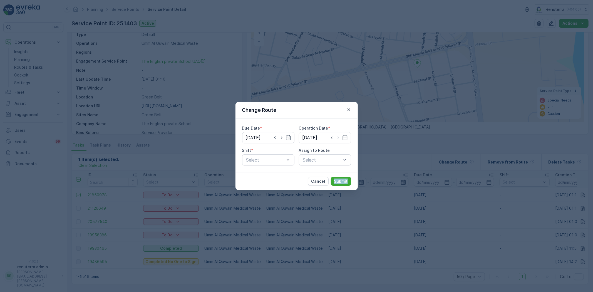
click at [346, 199] on div "Change Route Due Date * 16.10.2025 Operation Date * 16.10.2025 Shift * Select A…" at bounding box center [296, 146] width 593 height 292
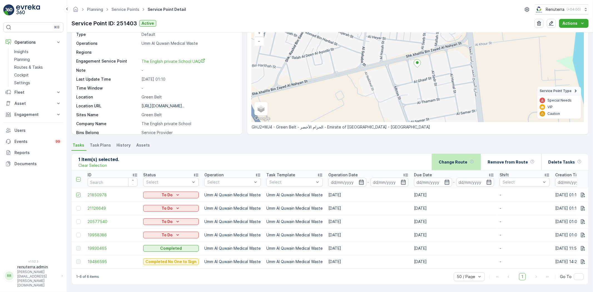
click at [457, 164] on div "Change Route" at bounding box center [456, 162] width 35 height 16
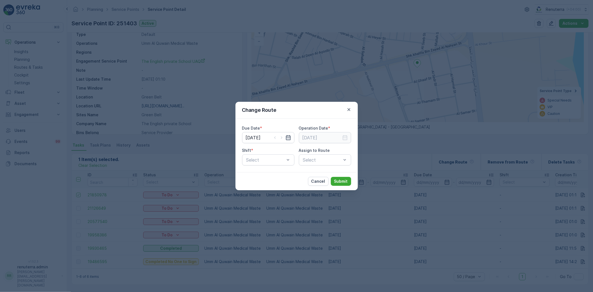
click at [287, 137] on icon "button" at bounding box center [288, 137] width 5 height 5
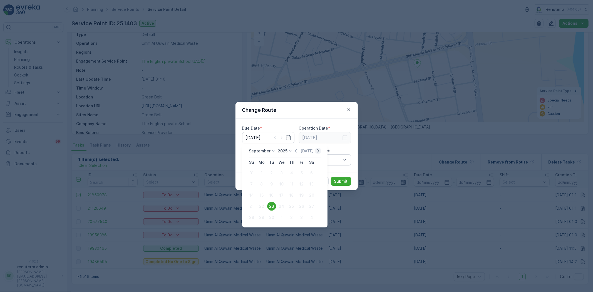
click at [315, 150] on icon "button" at bounding box center [318, 151] width 6 height 6
drag, startPoint x: 291, startPoint y: 191, endPoint x: 298, endPoint y: 184, distance: 9.2
click at [291, 190] on button "16" at bounding box center [292, 195] width 10 height 10
type input "16.10.2025"
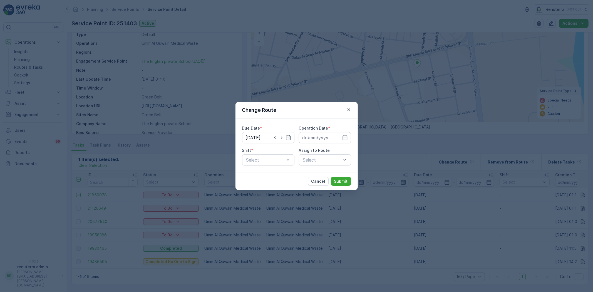
drag, startPoint x: 327, startPoint y: 133, endPoint x: 330, endPoint y: 139, distance: 6.7
click at [327, 133] on input at bounding box center [325, 137] width 52 height 11
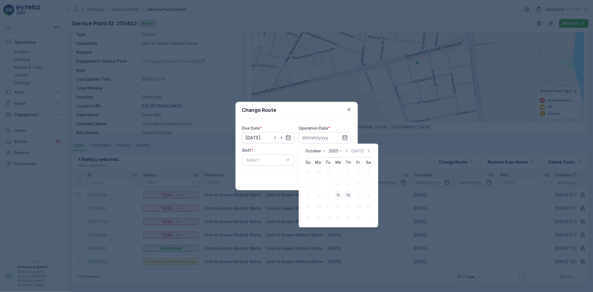
click at [350, 196] on div "16" at bounding box center [348, 195] width 9 height 9
type input "16.10.2025"
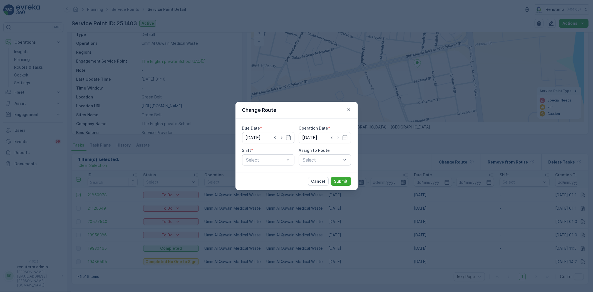
click at [297, 157] on div "Due Date * 16.10.2025 Operation Date * 16.10.2025 Shift * Select Assign to Rout…" at bounding box center [296, 145] width 109 height 40
click at [292, 159] on div "Select" at bounding box center [268, 159] width 52 height 11
click at [262, 173] on span "Day Shift" at bounding box center [255, 173] width 20 height 5
click at [329, 161] on div "Select" at bounding box center [325, 159] width 52 height 11
click at [329, 172] on span "UMED101 (Route Plan) - A92059 UAQ" at bounding box center [325, 176] width 46 height 10
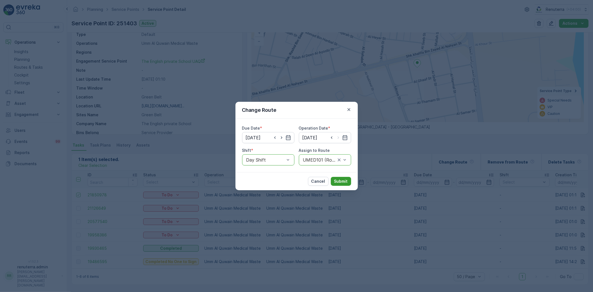
click at [349, 178] on button "Submit" at bounding box center [341, 181] width 20 height 9
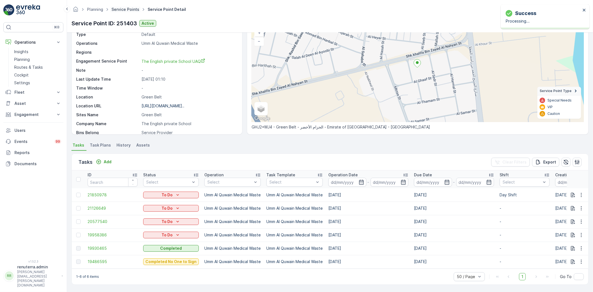
click at [135, 11] on link "Service Points" at bounding box center [125, 9] width 28 height 5
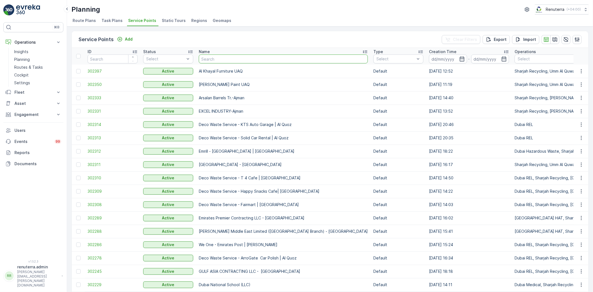
drag, startPoint x: 216, startPoint y: 66, endPoint x: 219, endPoint y: 60, distance: 7.2
click at [219, 60] on input "text" at bounding box center [283, 58] width 169 height 9
type input "Fu"
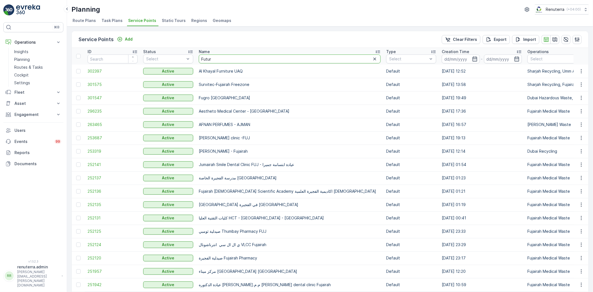
type input "Future"
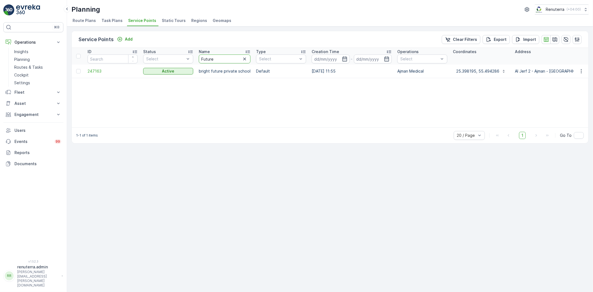
drag, startPoint x: 229, startPoint y: 58, endPoint x: 204, endPoint y: 54, distance: 25.1
click at [204, 54] on input "Future" at bounding box center [225, 58] width 52 height 9
type input "F"
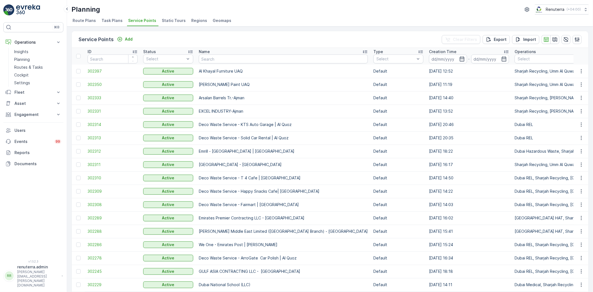
click at [222, 60] on input "text" at bounding box center [283, 58] width 169 height 9
type input "Ma"
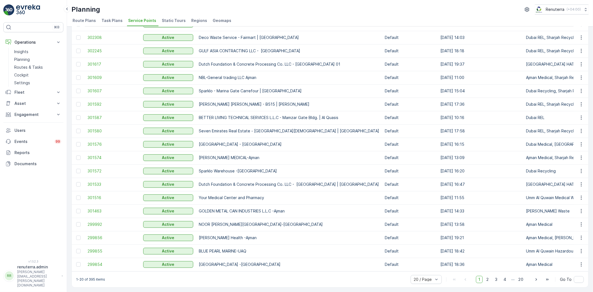
scroll to position [63, 0]
click at [486, 278] on span "2" at bounding box center [488, 279] width 8 height 7
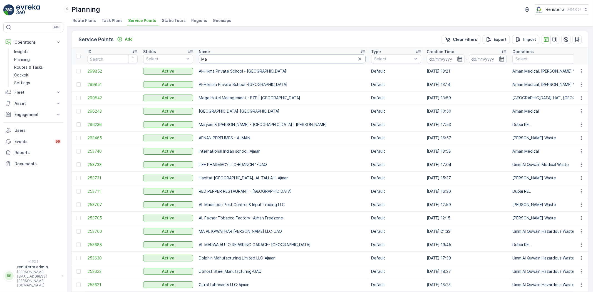
click at [230, 57] on input "Ma" at bounding box center [282, 58] width 167 height 9
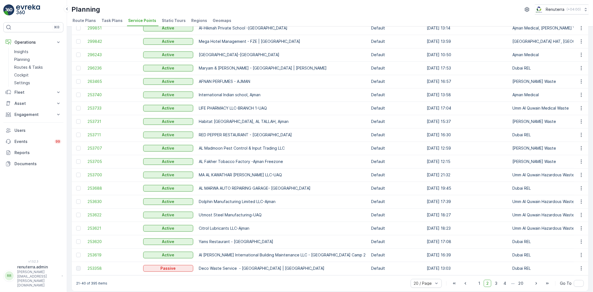
scroll to position [62, 0]
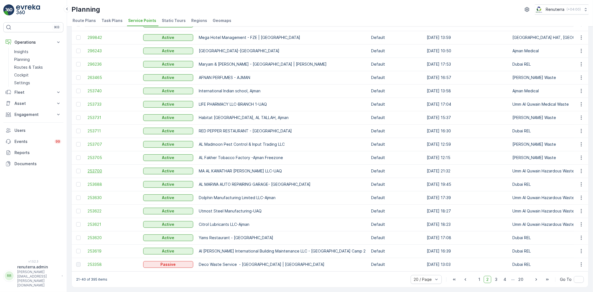
click at [91, 168] on span "253700" at bounding box center [113, 171] width 50 height 6
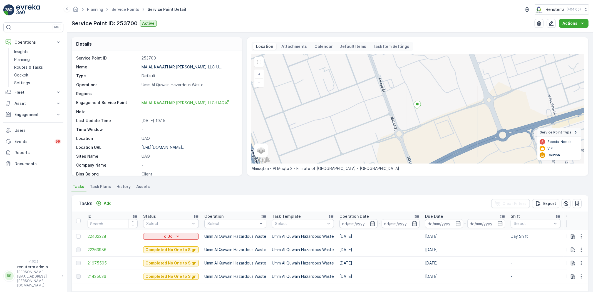
scroll to position [23, 0]
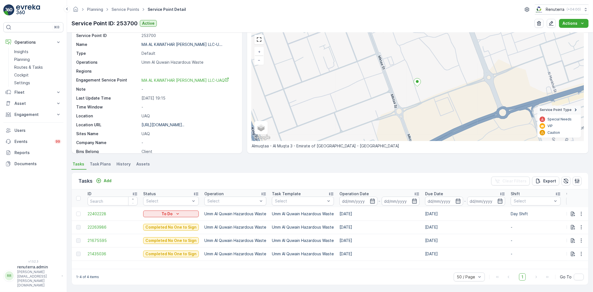
click at [102, 217] on td "22402228" at bounding box center [113, 213] width 56 height 13
click at [102, 215] on span "22402228" at bounding box center [113, 214] width 50 height 6
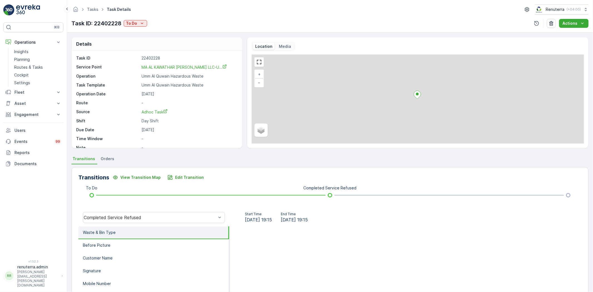
click at [138, 29] on div "Tasks Task Details Renuterra ( +04:00 ) Task ID: 22402228 To Do Actions" at bounding box center [330, 16] width 526 height 33
click at [140, 23] on icon "To Do" at bounding box center [142, 24] width 6 height 6
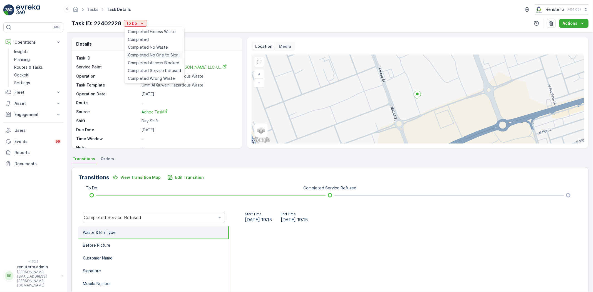
click at [158, 56] on span "Completed No One to Sign" at bounding box center [153, 55] width 51 height 6
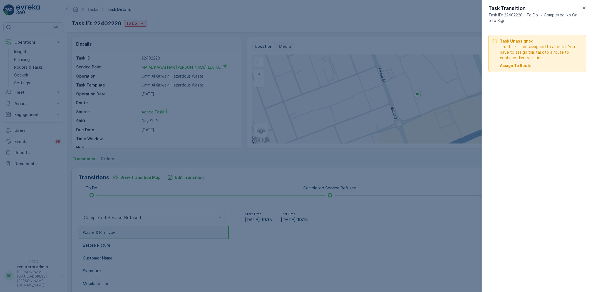
click at [523, 66] on p "Assign To Route" at bounding box center [516, 66] width 32 height 6
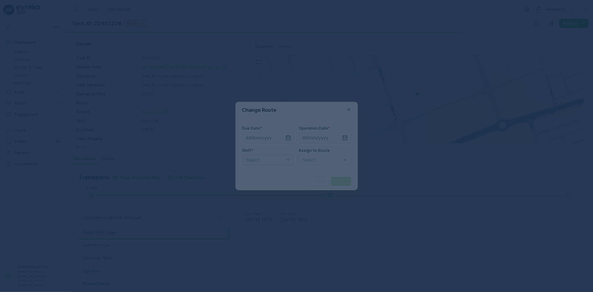
type input "[DATE]"
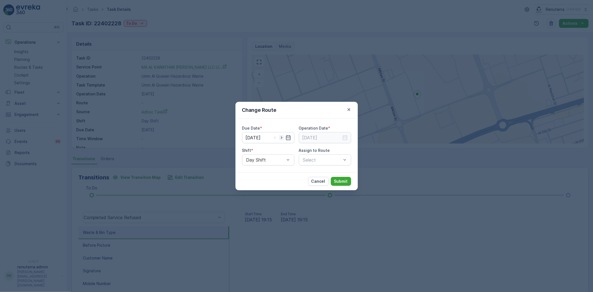
click at [282, 140] on icon "button" at bounding box center [282, 138] width 6 height 6
type input "[DATE]"
click at [341, 139] on input at bounding box center [325, 137] width 52 height 11
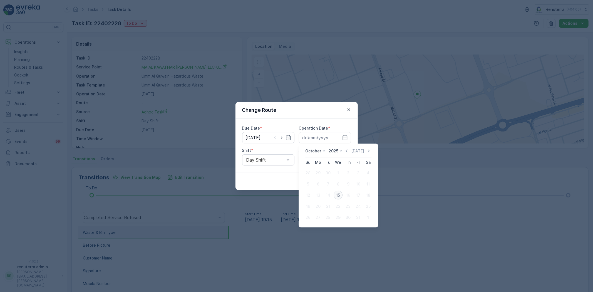
click at [339, 196] on div "15" at bounding box center [338, 195] width 9 height 9
type input "[DATE]"
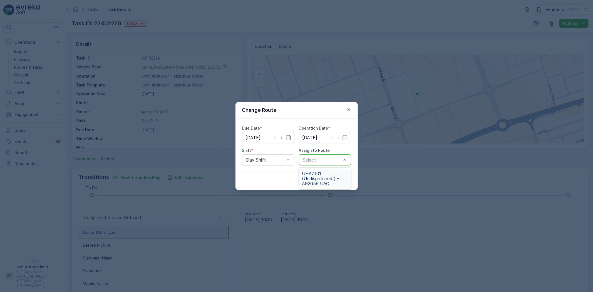
click at [335, 179] on span "UHAZ101 (Undispatched ) - A92059 UAQ" at bounding box center [325, 178] width 46 height 15
click at [338, 181] on p "Submit" at bounding box center [341, 181] width 14 height 6
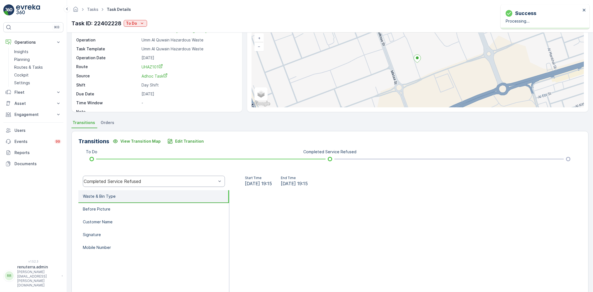
scroll to position [58, 0]
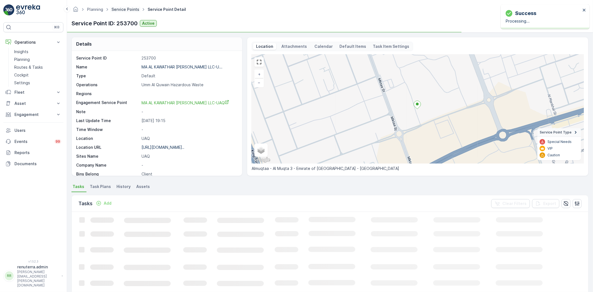
click at [130, 9] on link "Service Points" at bounding box center [125, 9] width 28 height 5
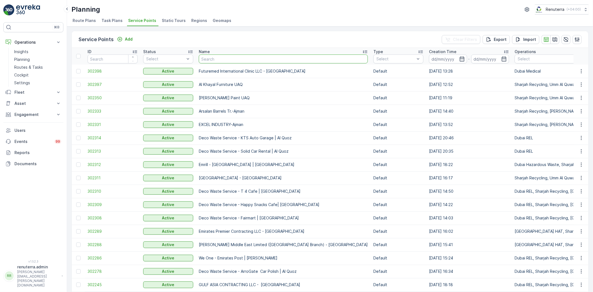
click at [209, 58] on input "text" at bounding box center [283, 58] width 169 height 9
click at [209, 62] on input "text" at bounding box center [283, 58] width 169 height 9
click at [213, 59] on input "text" at bounding box center [283, 58] width 169 height 9
type input "Khayal"
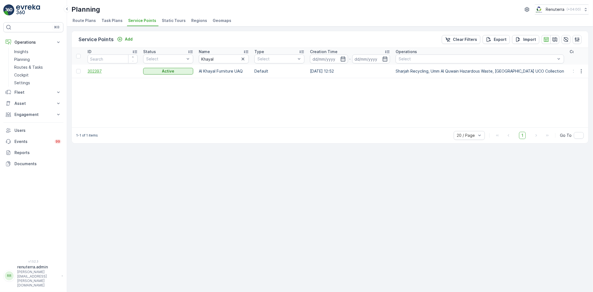
click at [100, 70] on span "302397" at bounding box center [113, 71] width 50 height 6
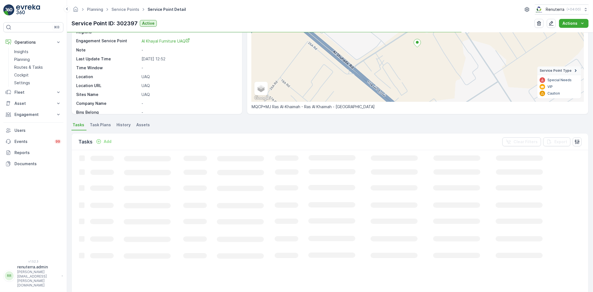
scroll to position [62, 0]
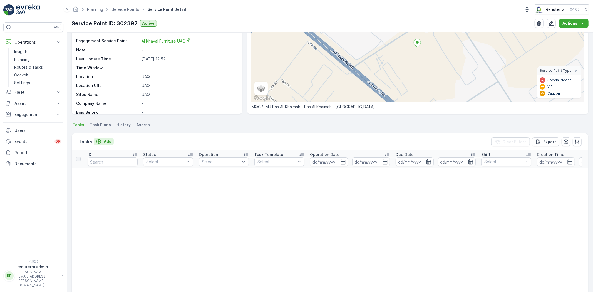
click at [98, 143] on icon "Add" at bounding box center [99, 142] width 6 height 6
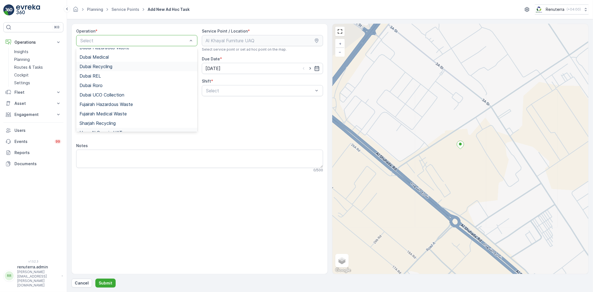
scroll to position [70, 0]
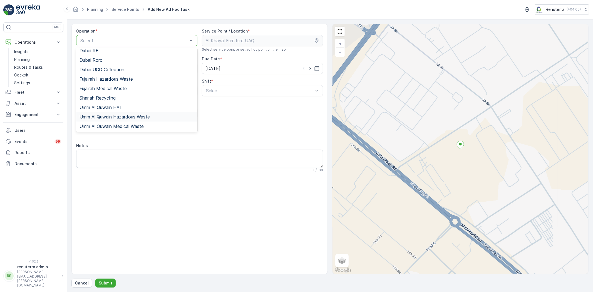
click at [121, 115] on span "Umm Al Quwain Hazardous Waste" at bounding box center [115, 116] width 70 height 5
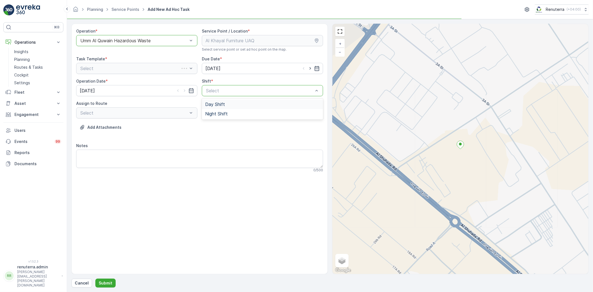
drag, startPoint x: 203, startPoint y: 89, endPoint x: 217, endPoint y: 95, distance: 15.1
click at [203, 89] on div "Select" at bounding box center [262, 90] width 121 height 11
click at [216, 100] on div "Day Shift" at bounding box center [262, 104] width 121 height 9
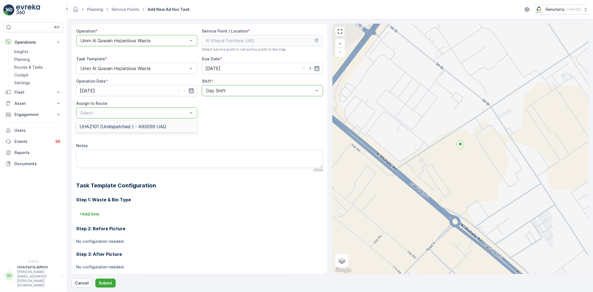
click at [157, 125] on span "UHAZ101 (Undispatched ) - A92059 UAQ" at bounding box center [123, 126] width 86 height 5
click at [111, 282] on p "Submit" at bounding box center [106, 283] width 14 height 6
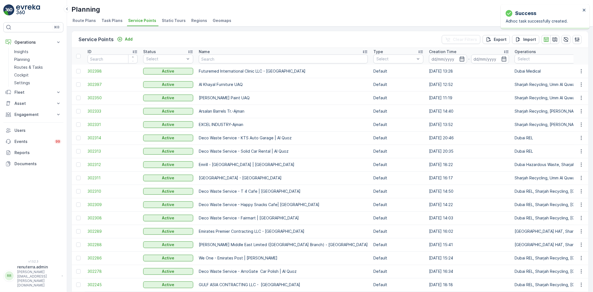
click at [222, 63] on input "text" at bounding box center [283, 58] width 169 height 9
type input "Triton"
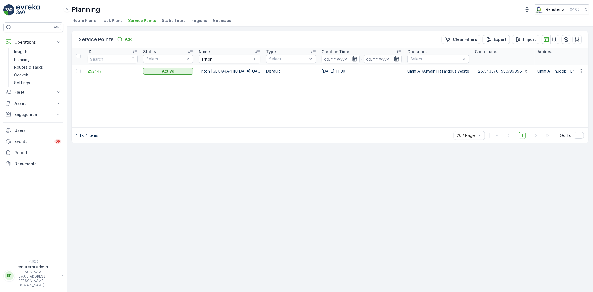
click at [109, 73] on span "252447" at bounding box center [113, 71] width 50 height 6
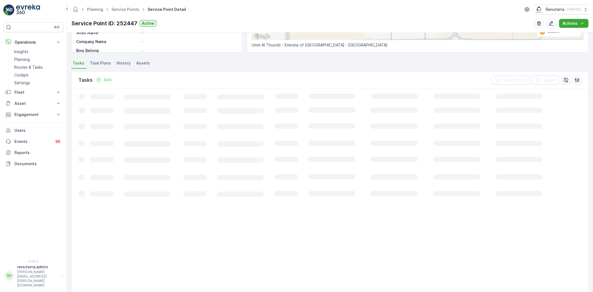
scroll to position [57, 0]
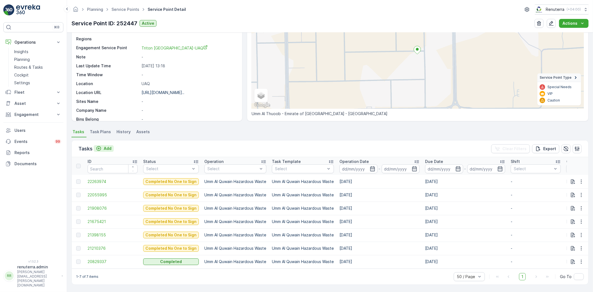
click at [105, 146] on p "Add" at bounding box center [108, 149] width 8 height 6
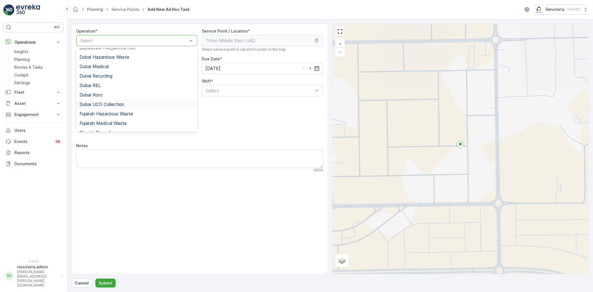
scroll to position [70, 0]
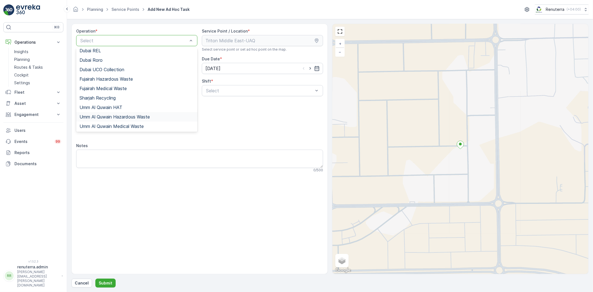
click at [118, 113] on div "Umm Al Quwain Hazardous Waste" at bounding box center [136, 116] width 121 height 9
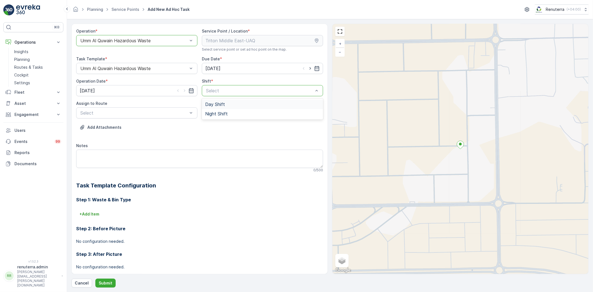
click at [215, 100] on div "Day Shift" at bounding box center [262, 104] width 121 height 9
click at [163, 126] on span "UHAZ101 (Undispatched ) - A92059 UAQ" at bounding box center [123, 126] width 86 height 5
click at [96, 282] on button "Submit" at bounding box center [105, 283] width 20 height 9
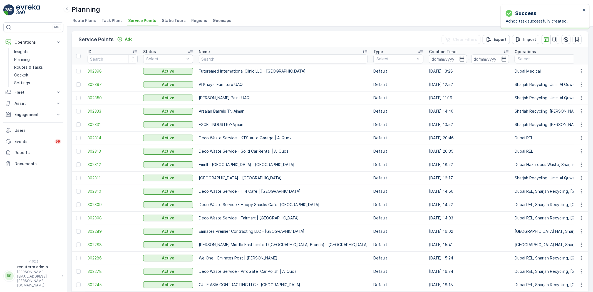
click at [212, 58] on input "text" at bounding box center [283, 58] width 169 height 9
type input "Henkel"
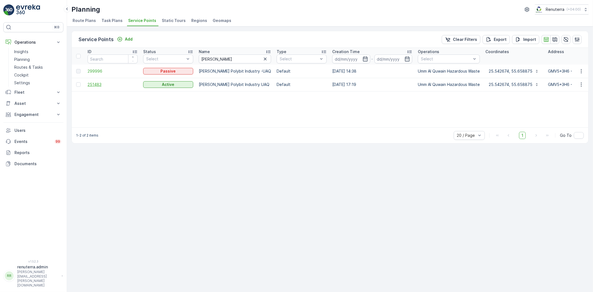
click at [105, 85] on span "251483" at bounding box center [113, 85] width 50 height 6
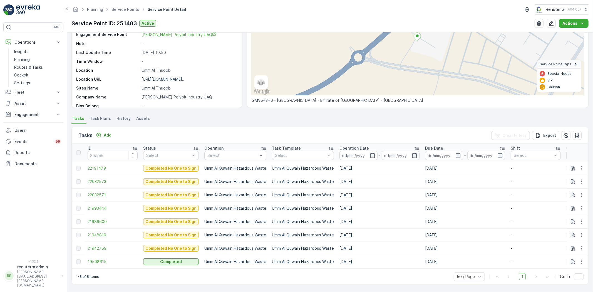
scroll to position [71, 0]
click at [105, 134] on p "Add" at bounding box center [108, 135] width 8 height 6
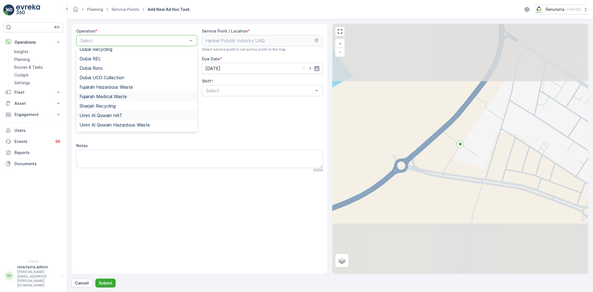
scroll to position [70, 0]
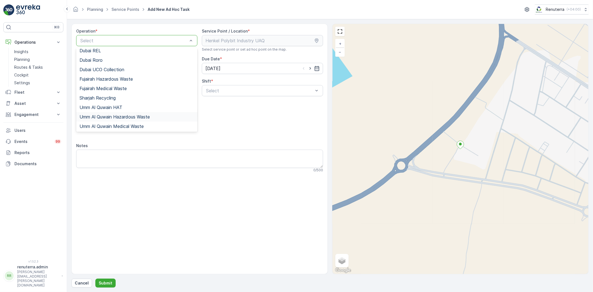
click at [122, 116] on span "Umm Al Quwain Hazardous Waste" at bounding box center [115, 116] width 70 height 5
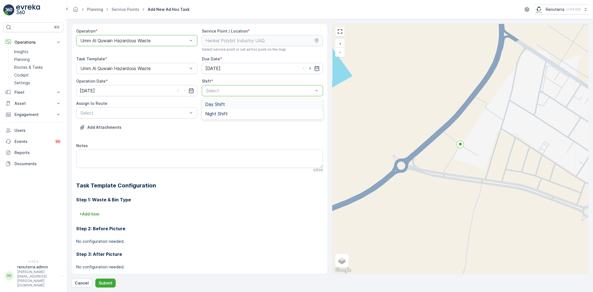
click at [207, 103] on span "Day Shift" at bounding box center [215, 104] width 20 height 5
click at [165, 124] on span "UHAZ101 (Undispatched ) - A92059 UAQ" at bounding box center [123, 126] width 86 height 5
click at [104, 287] on button "Submit" at bounding box center [105, 283] width 20 height 9
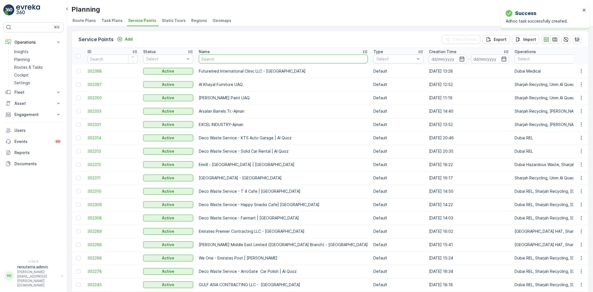
click at [209, 56] on input "text" at bounding box center [283, 58] width 169 height 9
type input "324"
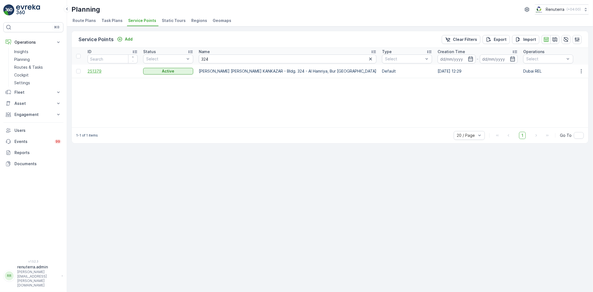
click at [99, 71] on span "251379" at bounding box center [113, 71] width 50 height 6
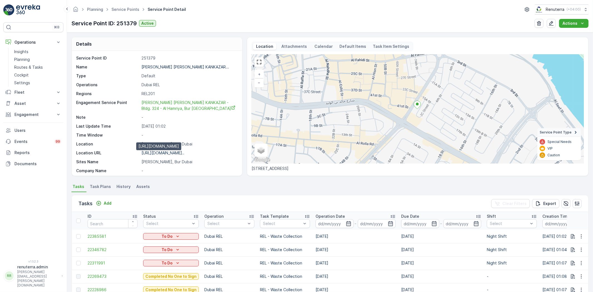
click at [168, 152] on p "https://maps.app.goo.gl/N5vhKX..." at bounding box center [163, 152] width 43 height 5
click at [125, 9] on link "Service Points" at bounding box center [125, 9] width 28 height 5
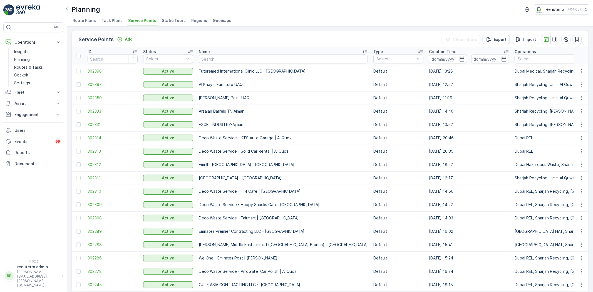
click at [214, 59] on input "text" at bounding box center [283, 58] width 169 height 9
type input "brkle"
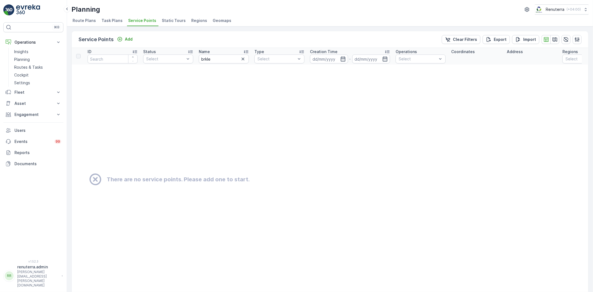
drag, startPoint x: 215, startPoint y: 64, endPoint x: 209, endPoint y: 61, distance: 6.7
click at [209, 61] on th "Name brkle" at bounding box center [224, 56] width 56 height 17
drag, startPoint x: 201, startPoint y: 56, endPoint x: 179, endPoint y: 55, distance: 21.4
type input "Dash"
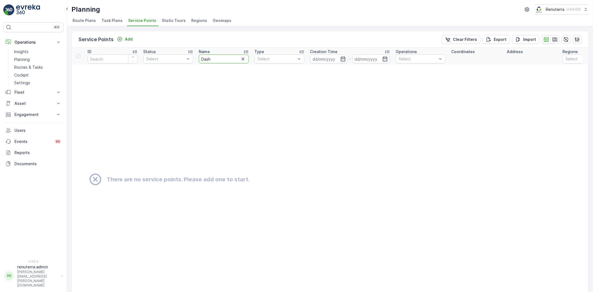
drag, startPoint x: 213, startPoint y: 56, endPoint x: 205, endPoint y: 57, distance: 8.1
click at [205, 57] on input "Dash" at bounding box center [224, 58] width 50 height 9
type input "D"
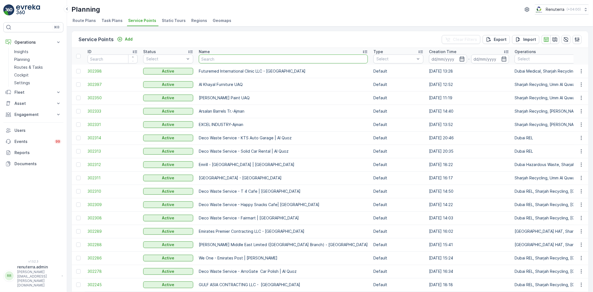
click at [215, 58] on input "text" at bounding box center [283, 58] width 169 height 9
type input "food"
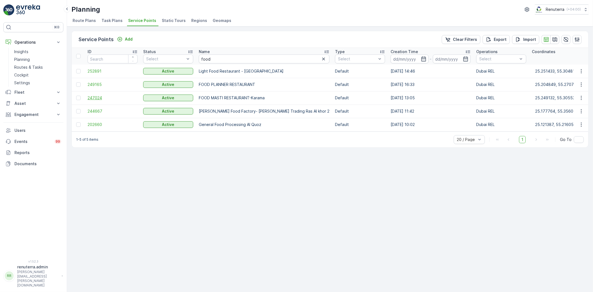
click at [93, 95] on span "247024" at bounding box center [113, 98] width 50 height 6
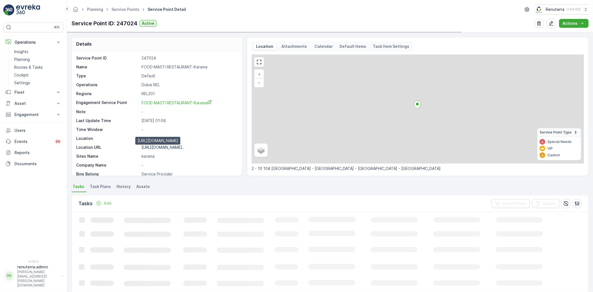
click at [171, 147] on p "https://maps.app.goo.gl/z5BjCR..." at bounding box center [163, 147] width 43 height 5
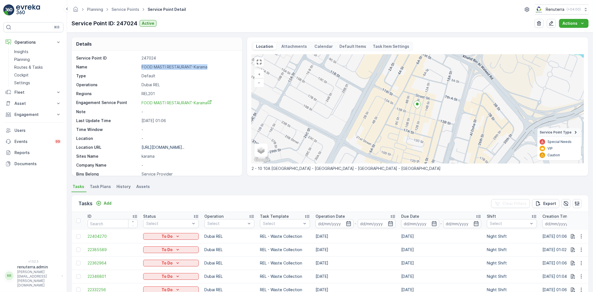
drag, startPoint x: 134, startPoint y: 63, endPoint x: 218, endPoint y: 66, distance: 83.7
click at [218, 66] on div "Service Point ID 247024 Name FOOD MASTI RESTAURANT-Karama Type Default Operatio…" at bounding box center [156, 164] width 160 height 219
copy div "FOOD MASTI RESTAURANT-Karama"
click at [193, 50] on div "Details" at bounding box center [157, 44] width 170 height 14
click at [132, 12] on span "Service Points" at bounding box center [125, 10] width 30 height 6
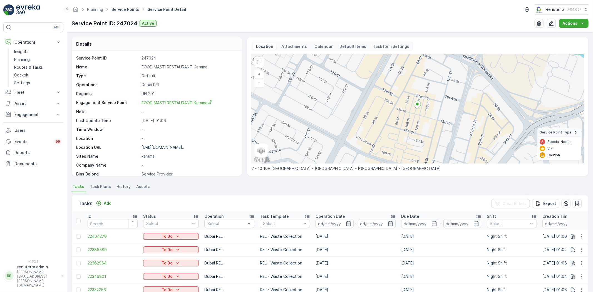
click at [131, 10] on link "Service Points" at bounding box center [125, 9] width 28 height 5
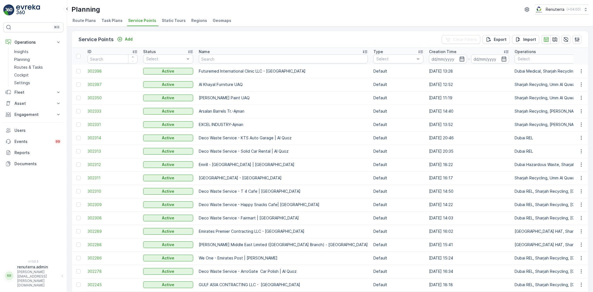
click at [211, 54] on th "Name" at bounding box center [283, 56] width 175 height 17
paste input "Huda Al Alousi Specialized Medical Center SPS LLC"
type input "Huda Al Alousi Specialized Medical Center SPS LLC"
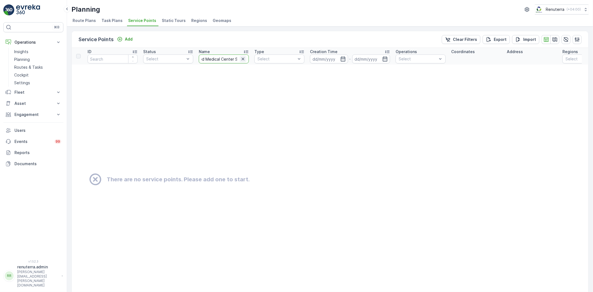
scroll to position [0, 59]
drag, startPoint x: 212, startPoint y: 58, endPoint x: 252, endPoint y: 58, distance: 39.8
type input "Huda"
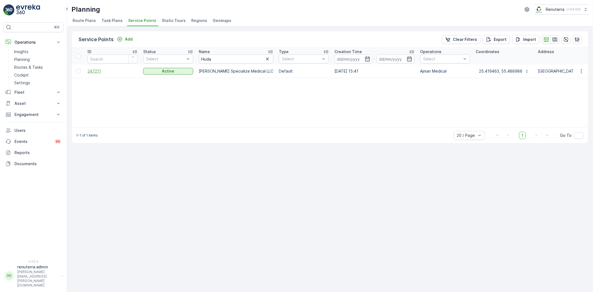
click at [100, 71] on span "247211" at bounding box center [113, 71] width 50 height 6
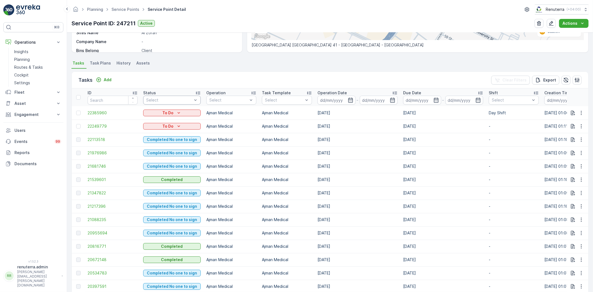
scroll to position [31, 0]
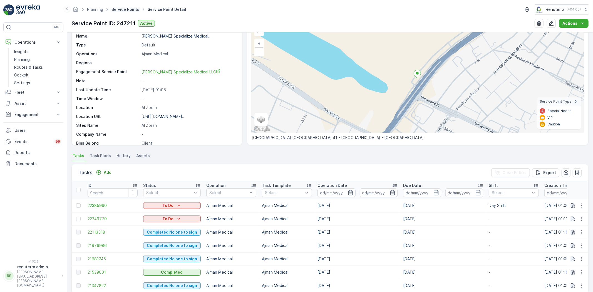
click at [127, 7] on link "Service Points" at bounding box center [125, 9] width 28 height 5
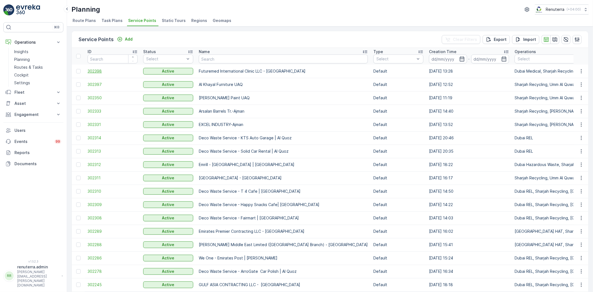
click at [91, 68] on span "302398" at bounding box center [113, 71] width 50 height 6
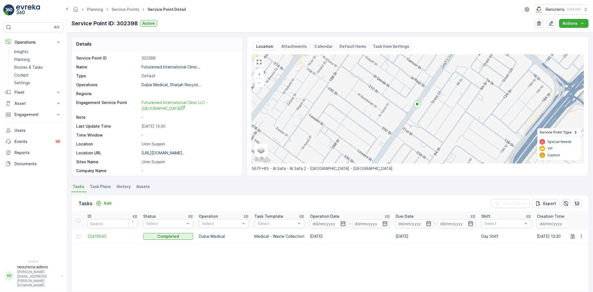
drag, startPoint x: 138, startPoint y: 201, endPoint x: 98, endPoint y: 241, distance: 56.8
click at [98, 241] on td "22419645" at bounding box center [113, 236] width 56 height 13
click at [98, 240] on td "22419645" at bounding box center [113, 236] width 56 height 13
click at [98, 236] on span "22419645" at bounding box center [113, 237] width 50 height 6
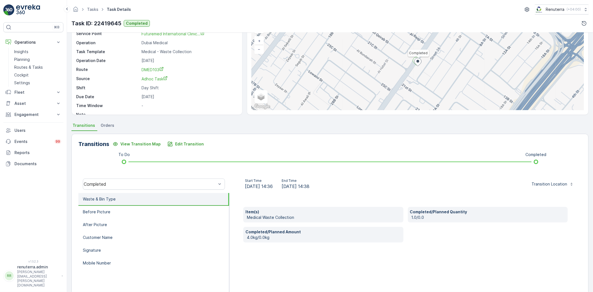
scroll to position [58, 0]
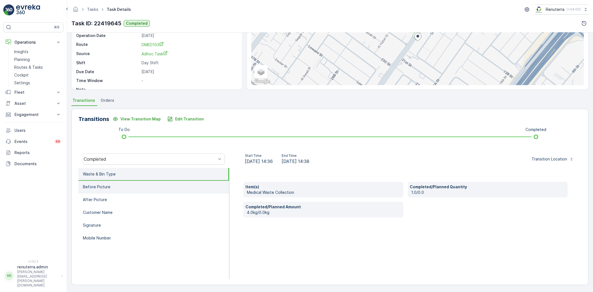
click at [147, 188] on li "Before Picture" at bounding box center [153, 187] width 151 height 13
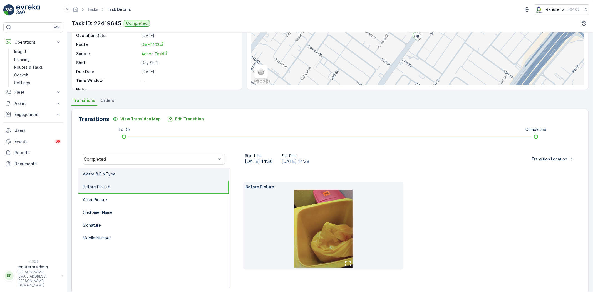
click at [159, 173] on li "Waste & Bin Type" at bounding box center [153, 174] width 151 height 13
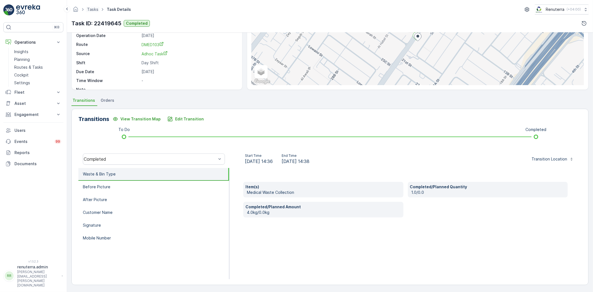
click at [93, 12] on ul "Tasks" at bounding box center [96, 10] width 20 height 8
click at [93, 8] on link "Tasks" at bounding box center [92, 9] width 11 height 5
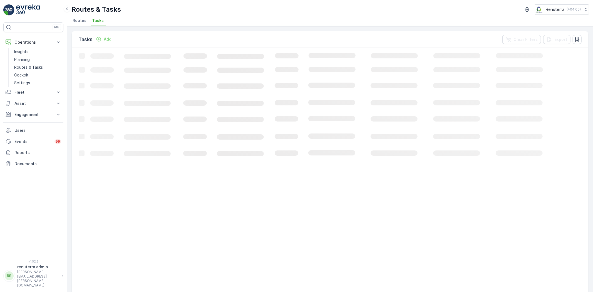
click at [84, 20] on span "Routes" at bounding box center [80, 21] width 14 height 6
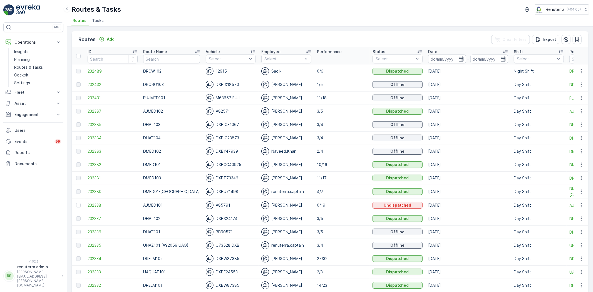
click at [166, 54] on input "text" at bounding box center [171, 58] width 57 height 9
click at [31, 57] on link "Planning" at bounding box center [37, 60] width 51 height 8
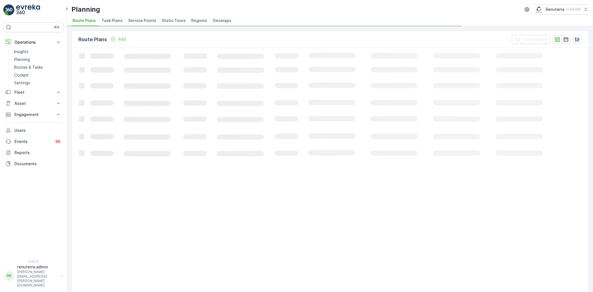
click at [127, 24] on li "Service Points" at bounding box center [142, 21] width 31 height 9
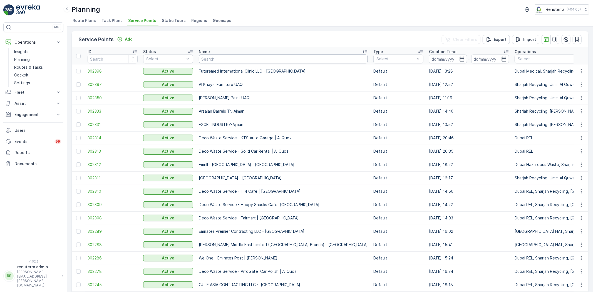
click at [231, 61] on input "text" at bounding box center [283, 58] width 169 height 9
type input "Care"
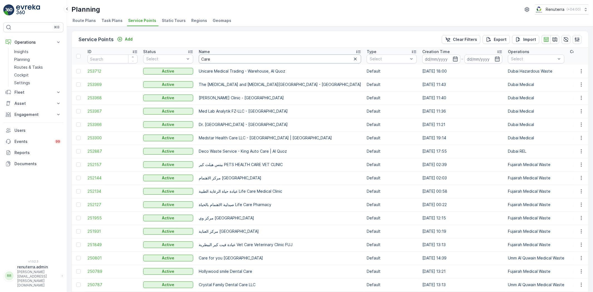
click at [215, 59] on input "Care" at bounding box center [280, 58] width 162 height 9
type input "Care plus"
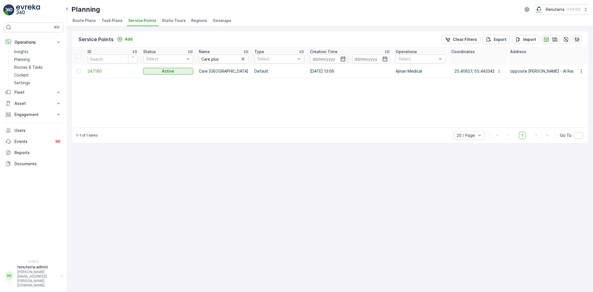
click at [111, 68] on td "247180" at bounding box center [113, 71] width 56 height 13
click at [106, 71] on span "247180" at bounding box center [113, 71] width 50 height 6
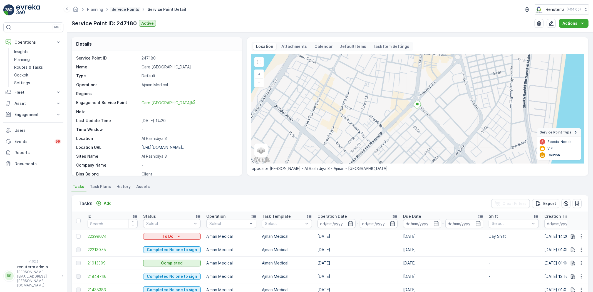
click at [129, 11] on link "Service Points" at bounding box center [125, 9] width 28 height 5
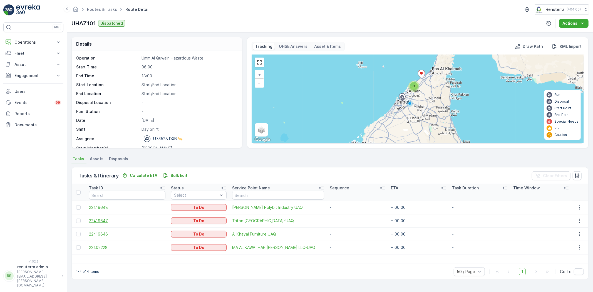
click at [107, 220] on span "22419647" at bounding box center [127, 221] width 76 height 6
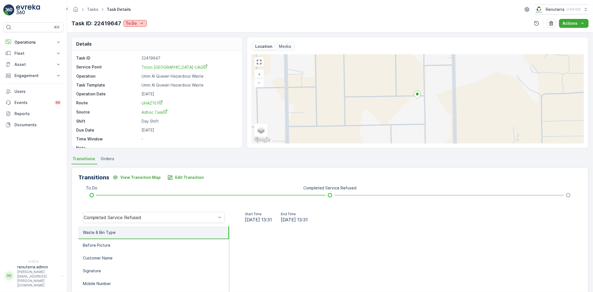
click at [135, 21] on p "To Do" at bounding box center [131, 24] width 11 height 6
click at [156, 51] on div "Completed No One to Sign" at bounding box center [154, 55] width 58 height 8
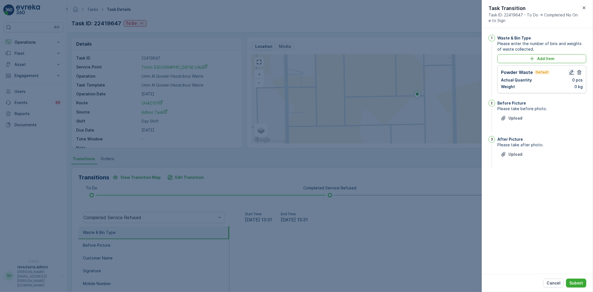
click at [571, 73] on icon "button" at bounding box center [571, 72] width 5 height 5
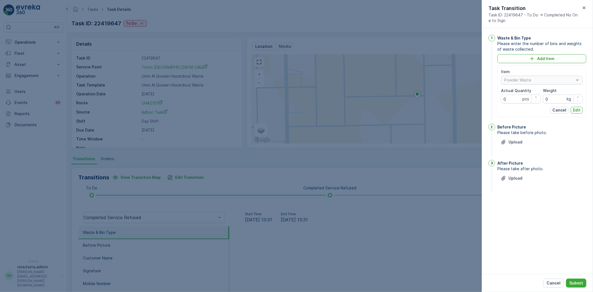
click at [520, 98] on Quantity "0" at bounding box center [521, 99] width 40 height 9
type Quantity "1"
click at [556, 98] on input "0" at bounding box center [563, 99] width 40 height 9
type input "9810"
drag, startPoint x: 581, startPoint y: 112, endPoint x: 579, endPoint y: 115, distance: 3.1
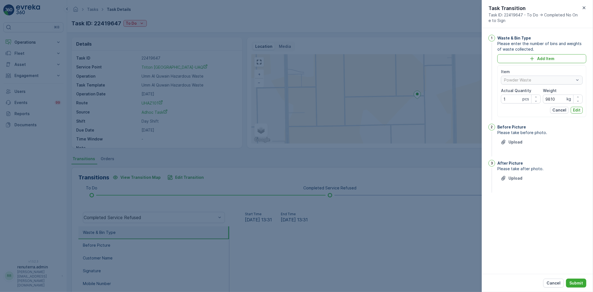
click at [581, 112] on button "Edit" at bounding box center [577, 110] width 12 height 7
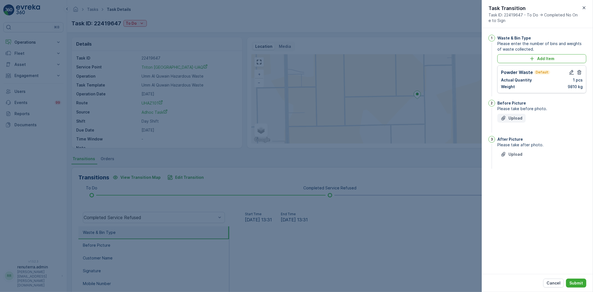
click at [507, 117] on div "Upload" at bounding box center [512, 118] width 22 height 6
click at [515, 185] on p "Upload" at bounding box center [516, 182] width 14 height 6
click at [571, 279] on button "Submit" at bounding box center [576, 283] width 20 height 9
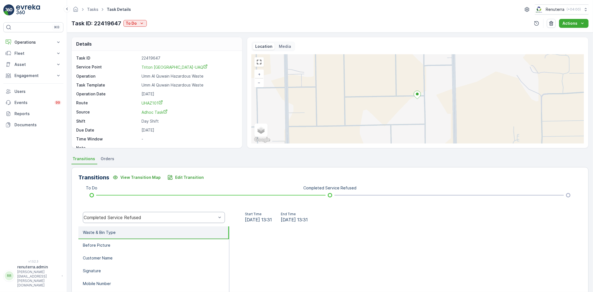
drag, startPoint x: 145, startPoint y: 209, endPoint x: 142, endPoint y: 214, distance: 5.0
click at [145, 209] on div "Completed Service Refused" at bounding box center [153, 218] width 151 height 18
click at [142, 214] on div "Completed Service Refused" at bounding box center [154, 217] width 142 height 11
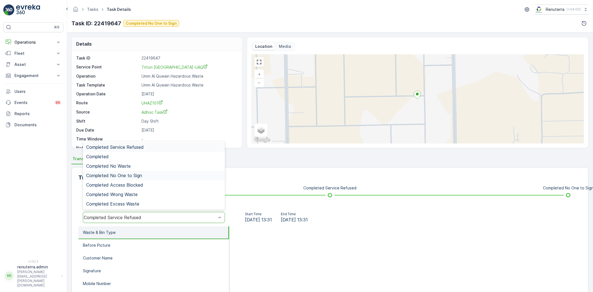
click at [127, 177] on span "Completed No One to Sign" at bounding box center [114, 175] width 56 height 5
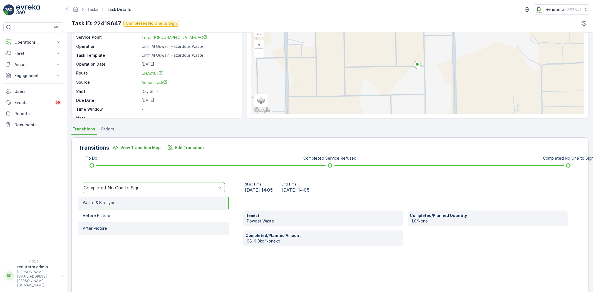
scroll to position [58, 0]
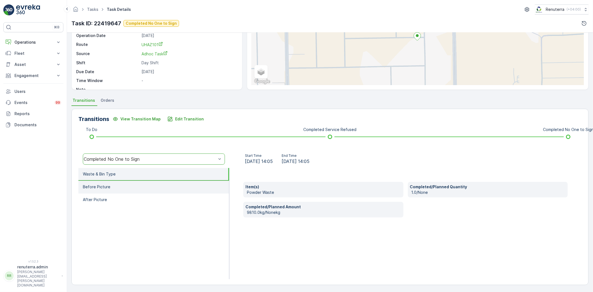
click at [143, 181] on li "Before Picture" at bounding box center [153, 187] width 151 height 13
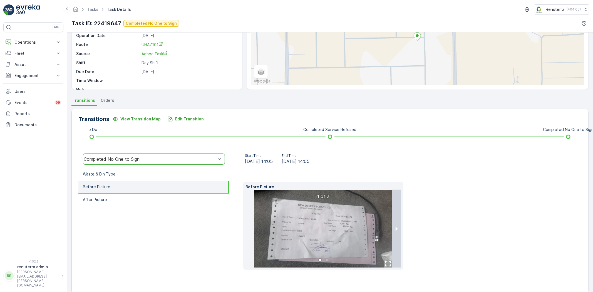
click at [155, 205] on ul "Waste & Bin Type Before Picture After Picture" at bounding box center [153, 228] width 151 height 120
click at [151, 202] on li "After Picture" at bounding box center [153, 200] width 151 height 13
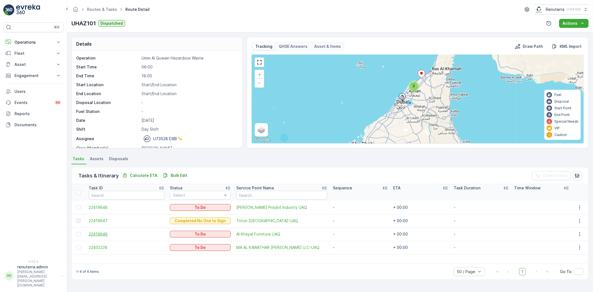
click at [120, 235] on span "22419646" at bounding box center [127, 234] width 76 height 6
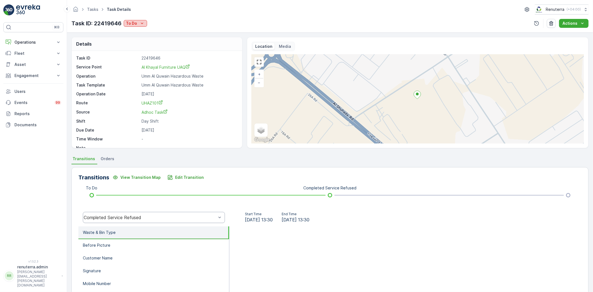
click at [142, 24] on icon "To Do" at bounding box center [142, 23] width 3 height 1
click at [144, 51] on div "Completed No One to Sign" at bounding box center [154, 55] width 58 height 8
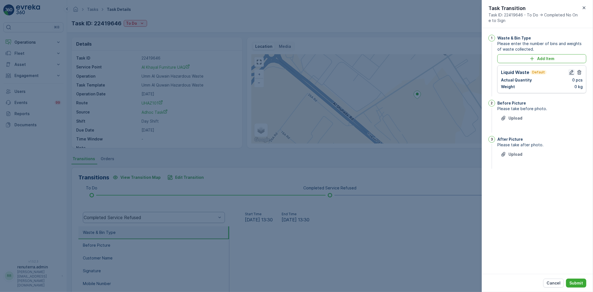
click at [572, 73] on icon "button" at bounding box center [572, 73] width 6 height 6
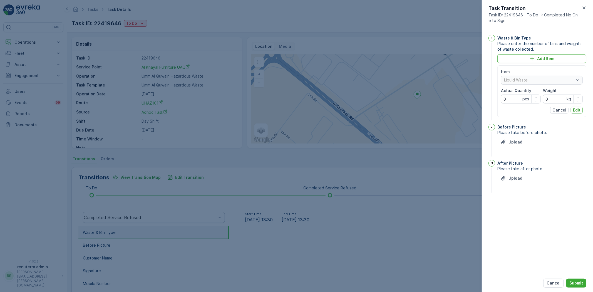
click at [522, 99] on p "pcs" at bounding box center [525, 99] width 7 height 6
click at [522, 98] on Quantity "0" at bounding box center [521, 99] width 40 height 9
type Quantity "1"
click at [548, 103] on div "Item Liquid Waste Actual Quantity 1 pcs Weight 0 kg Cancel Edit" at bounding box center [542, 91] width 82 height 44
type input "16250"
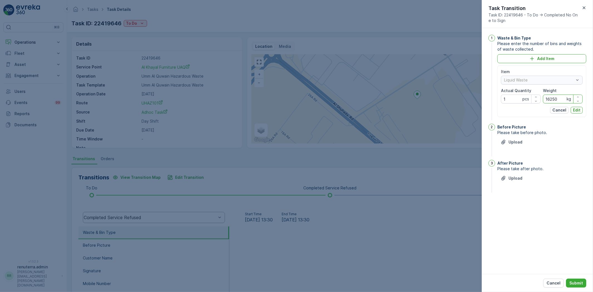
click at [582, 112] on button "Edit" at bounding box center [577, 110] width 12 height 7
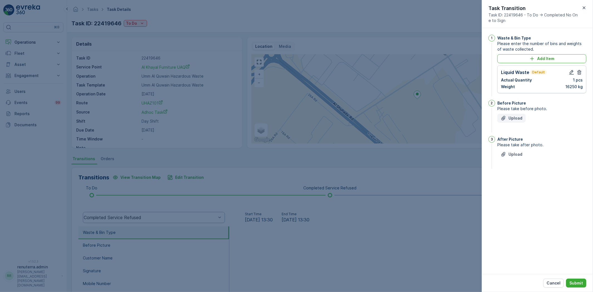
click at [521, 116] on p "Upload" at bounding box center [516, 118] width 14 height 6
click at [519, 176] on div "After Picture Please take after photo. Upload" at bounding box center [541, 181] width 89 height 34
click at [518, 181] on p "Upload" at bounding box center [516, 182] width 14 height 6
click at [573, 72] on icon "button" at bounding box center [572, 73] width 6 height 6
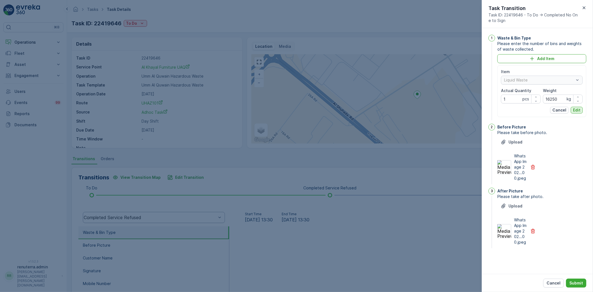
click at [579, 110] on p "Edit" at bounding box center [577, 110] width 8 height 6
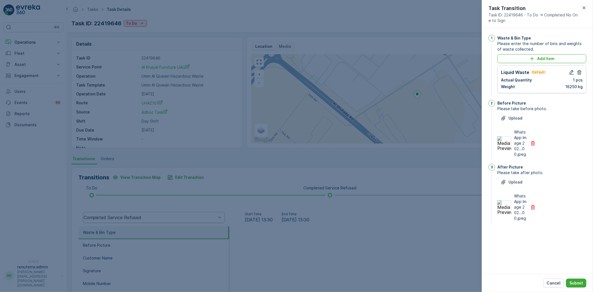
click at [582, 288] on div "Cancel Submit" at bounding box center [537, 283] width 111 height 18
click at [581, 284] on p "Submit" at bounding box center [576, 283] width 14 height 6
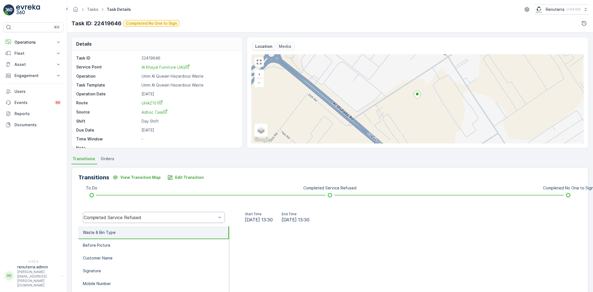
click at [113, 214] on div "Completed Service Refused" at bounding box center [154, 217] width 142 height 11
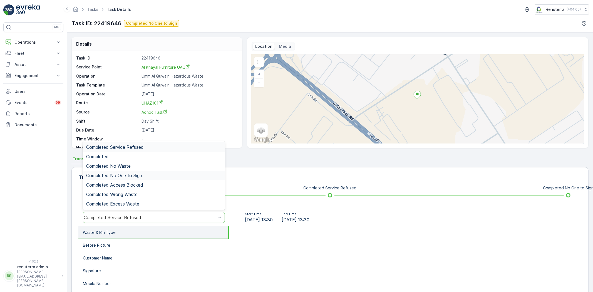
click at [118, 173] on span "Completed No One to Sign" at bounding box center [114, 175] width 56 height 5
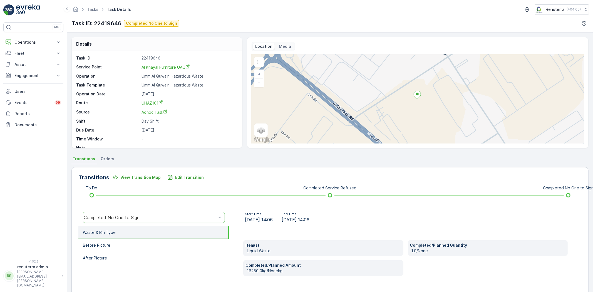
click at [118, 229] on li "Waste & Bin Type" at bounding box center [153, 232] width 151 height 13
click at [122, 245] on li "Before Picture" at bounding box center [153, 245] width 151 height 13
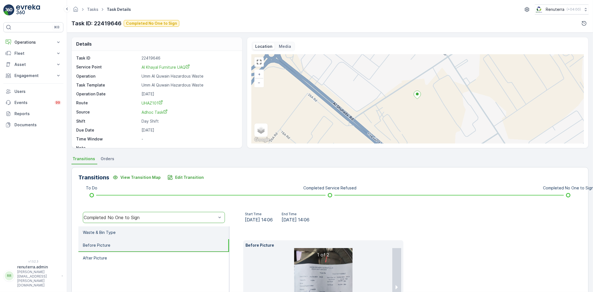
click at [138, 230] on li "Waste & Bin Type" at bounding box center [153, 232] width 151 height 13
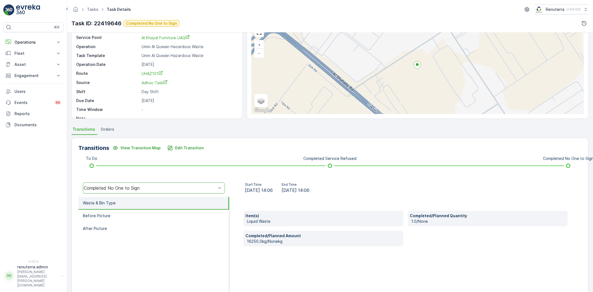
scroll to position [58, 0]
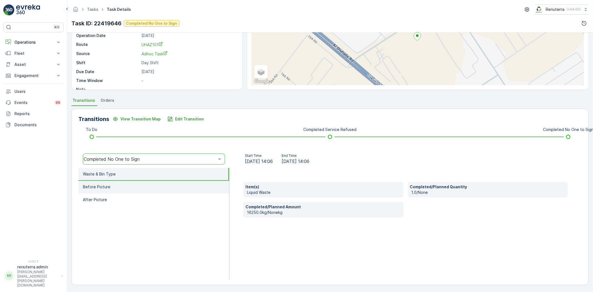
click at [105, 185] on p "Before Picture" at bounding box center [97, 187] width 28 height 6
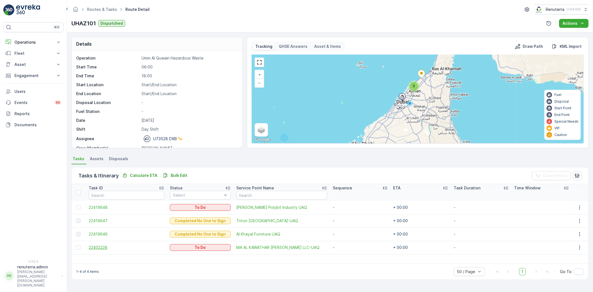
click at [113, 246] on span "22402228" at bounding box center [127, 248] width 76 height 6
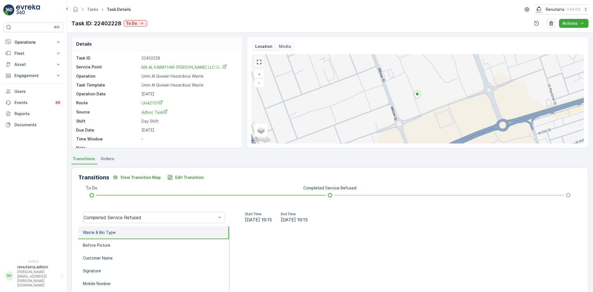
click at [136, 18] on div "Tasks Task Details Renuterra ( +04:00 ) Task ID: 22402228 To Do Actions" at bounding box center [330, 16] width 526 height 33
click at [135, 20] on button "To Do" at bounding box center [135, 23] width 23 height 7
click at [153, 53] on span "Completed No One to Sign" at bounding box center [153, 55] width 51 height 6
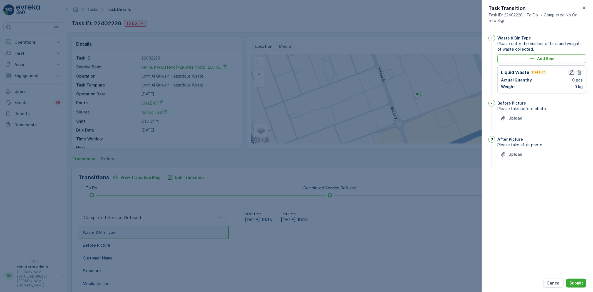
click at [572, 70] on icon "button" at bounding box center [572, 73] width 6 height 6
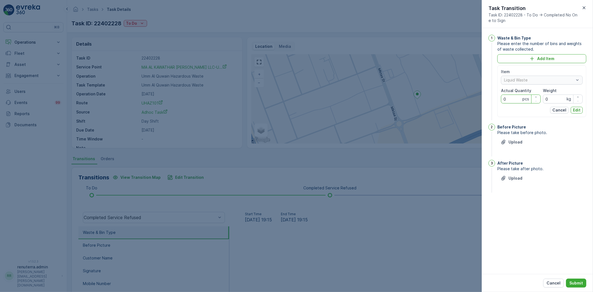
click at [519, 100] on Quantity "0" at bounding box center [521, 99] width 40 height 9
type Quantity "0"
type Quantity "1"
drag, startPoint x: 550, startPoint y: 95, endPoint x: 542, endPoint y: 96, distance: 7.3
click at [542, 96] on div "Item Liquid Waste Actual Quantity 1 pcs Weight 0 kg" at bounding box center [542, 86] width 82 height 34
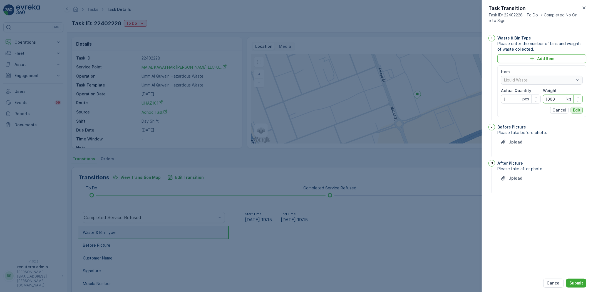
type input "1000"
click at [577, 112] on p "Edit" at bounding box center [577, 110] width 8 height 6
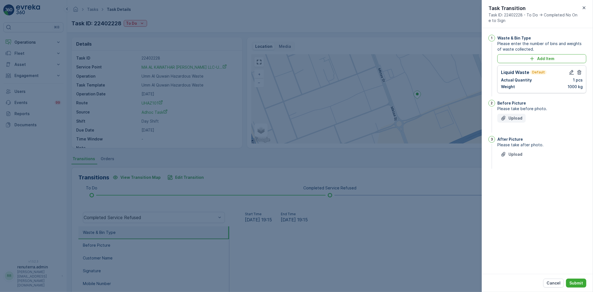
click at [510, 121] on button "Upload" at bounding box center [511, 118] width 28 height 9
click at [522, 190] on button "Upload" at bounding box center [511, 187] width 28 height 9
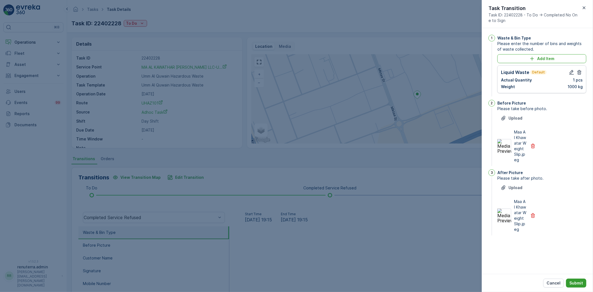
click at [576, 284] on p "Submit" at bounding box center [576, 283] width 14 height 6
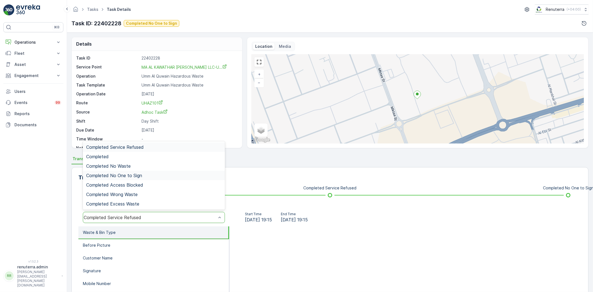
click at [147, 179] on div "Completed No One to Sign" at bounding box center [154, 175] width 142 height 9
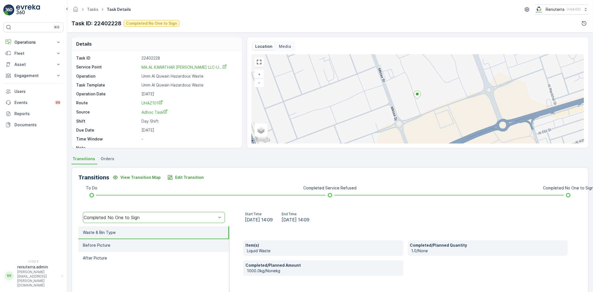
click at [140, 242] on li "Before Picture" at bounding box center [153, 245] width 151 height 13
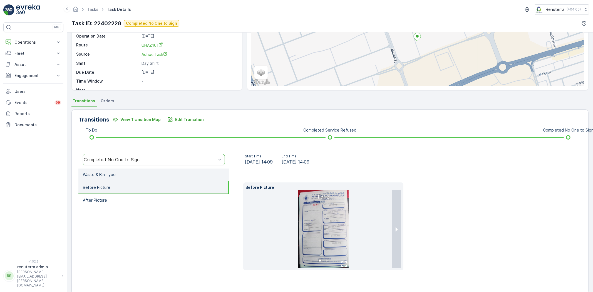
scroll to position [58, 0]
click at [319, 227] on img at bounding box center [323, 229] width 51 height 78
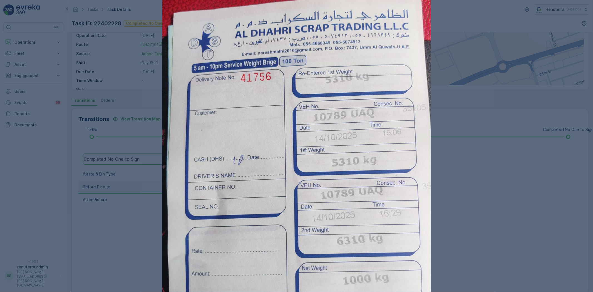
click at [589, 243] on div at bounding box center [296, 146] width 593 height 292
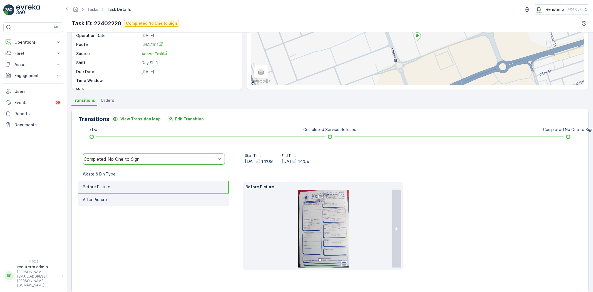
click at [158, 200] on li "After Picture" at bounding box center [153, 200] width 151 height 13
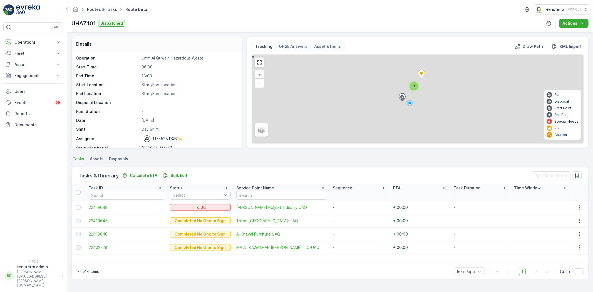
click at [96, 9] on link "Routes & Tasks" at bounding box center [102, 9] width 30 height 5
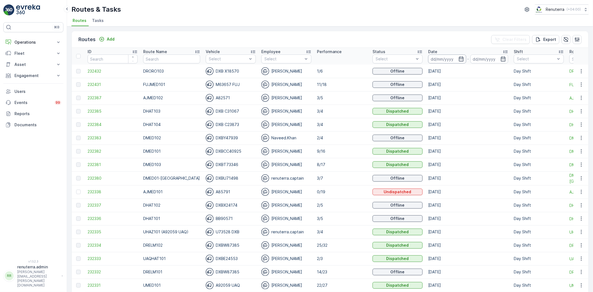
click at [430, 63] on input at bounding box center [447, 58] width 38 height 9
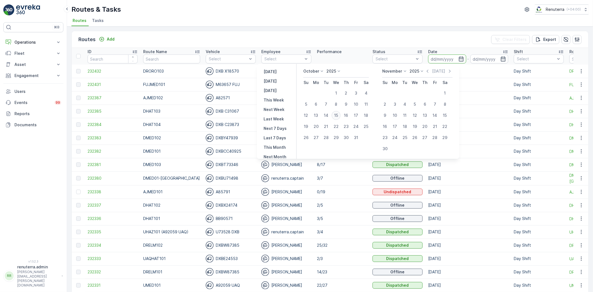
click at [338, 113] on div "15" at bounding box center [336, 115] width 9 height 9
type input "[DATE]"
click at [338, 113] on div "15" at bounding box center [336, 115] width 9 height 9
type input "[DATE]"
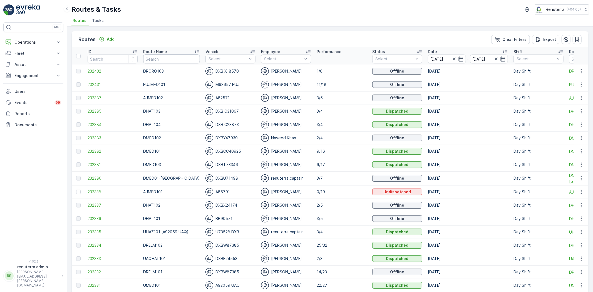
click at [172, 57] on input "text" at bounding box center [171, 58] width 57 height 9
click at [104, 73] on span "232432" at bounding box center [113, 71] width 50 height 6
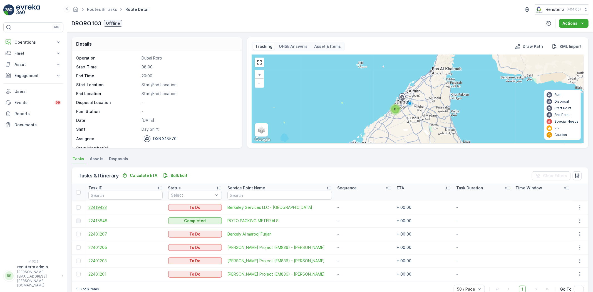
drag, startPoint x: 79, startPoint y: 206, endPoint x: 113, endPoint y: 206, distance: 33.6
click at [79, 207] on div at bounding box center [78, 207] width 4 height 4
click at [76, 205] on input "checkbox" at bounding box center [76, 205] width 0 height 0
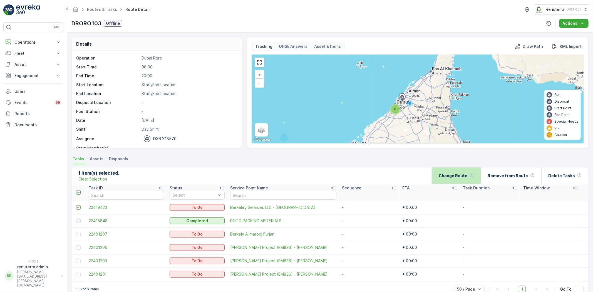
click at [474, 179] on div "Change Route" at bounding box center [456, 175] width 35 height 16
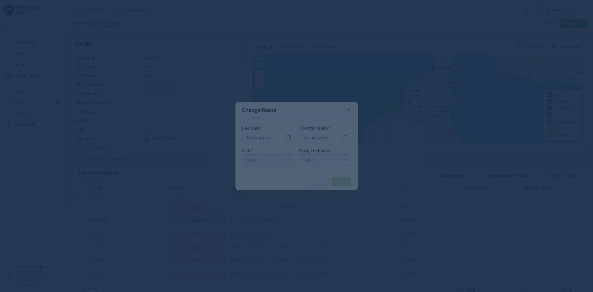
type input "[DATE]"
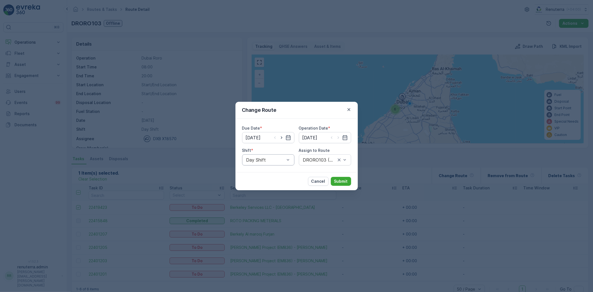
click at [255, 155] on div "Day Shift" at bounding box center [268, 159] width 52 height 11
click at [322, 196] on div "DRORO101 (Offline) - DXBCC95212" at bounding box center [325, 190] width 52 height 14
click at [339, 187] on div "Cancel Submit" at bounding box center [296, 181] width 122 height 18
click at [339, 182] on p "Submit" at bounding box center [341, 181] width 14 height 6
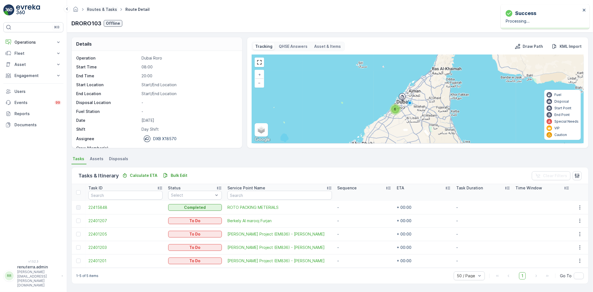
click at [97, 9] on link "Routes & Tasks" at bounding box center [102, 9] width 30 height 5
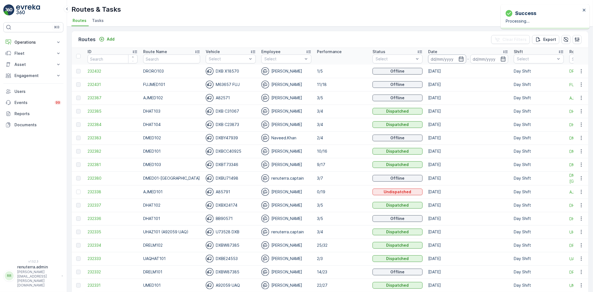
click at [444, 58] on input at bounding box center [447, 58] width 38 height 9
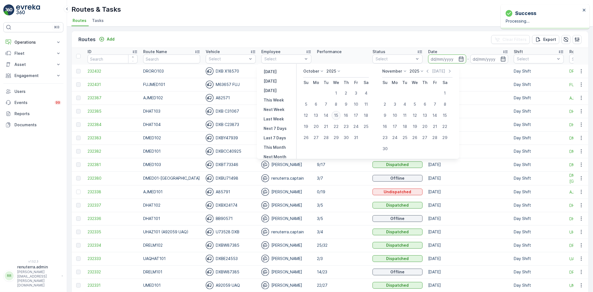
click at [341, 115] on div "15" at bounding box center [336, 115] width 9 height 9
type input "[DATE]"
click at [341, 115] on div "15" at bounding box center [336, 115] width 9 height 9
type input "[DATE]"
